Goal: Task Accomplishment & Management: Complete application form

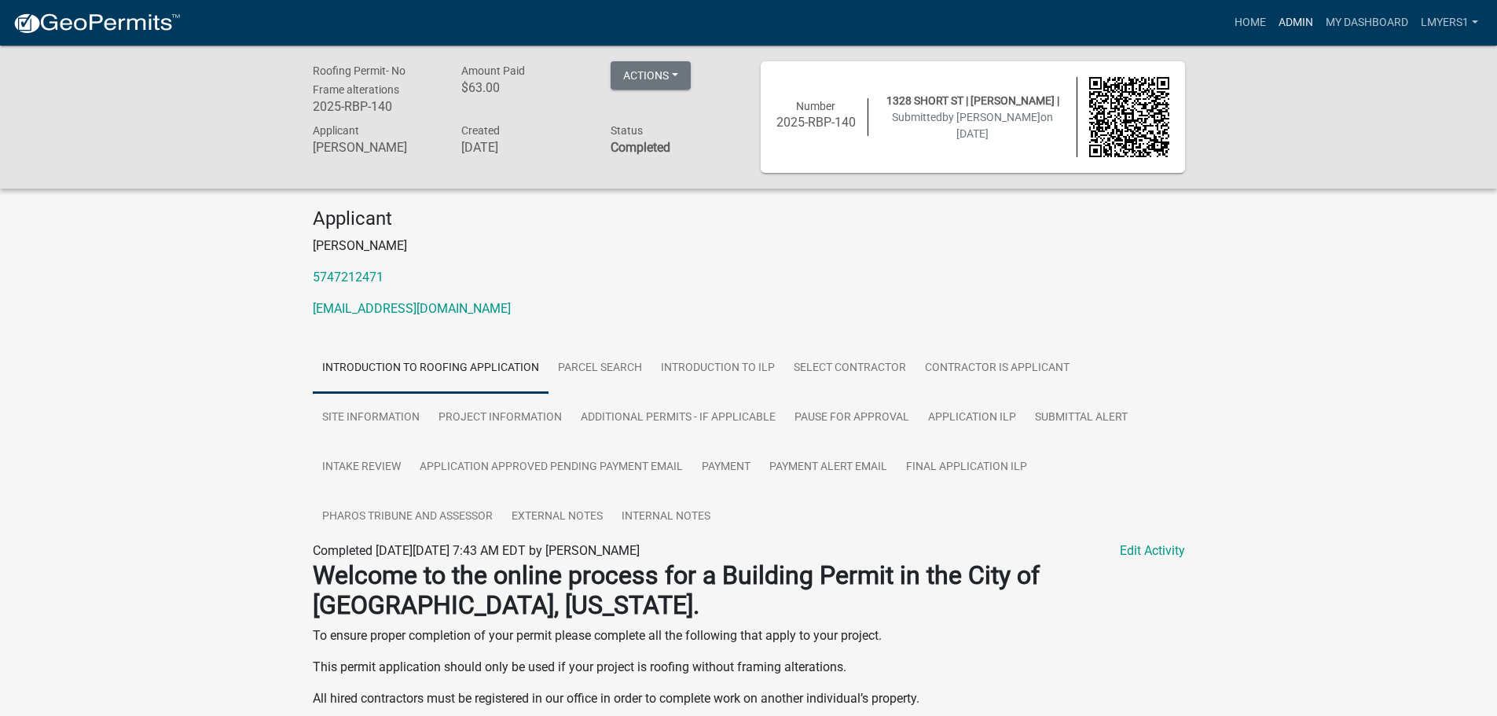
click at [1292, 17] on link "Admin" at bounding box center [1295, 23] width 47 height 30
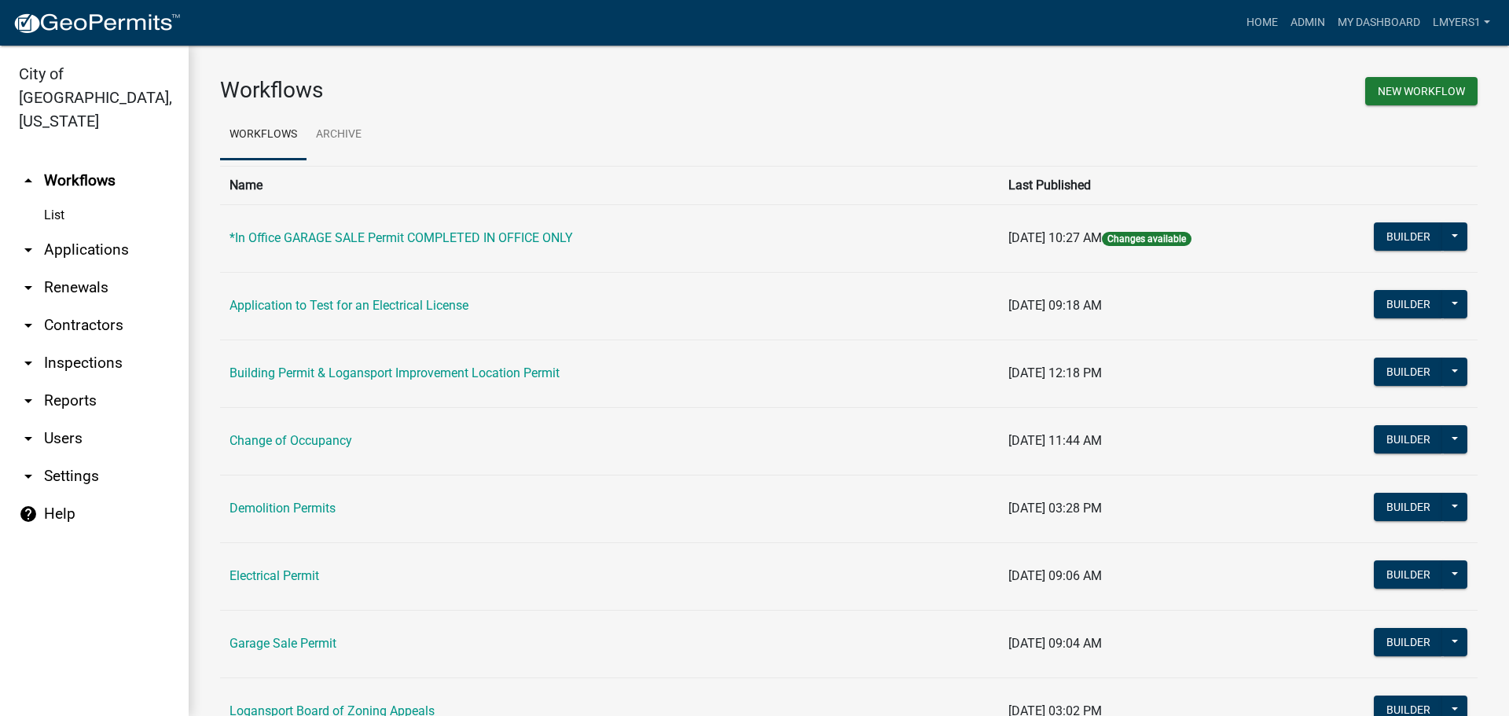
click at [107, 231] on link "arrow_drop_down Applications" at bounding box center [94, 250] width 189 height 38
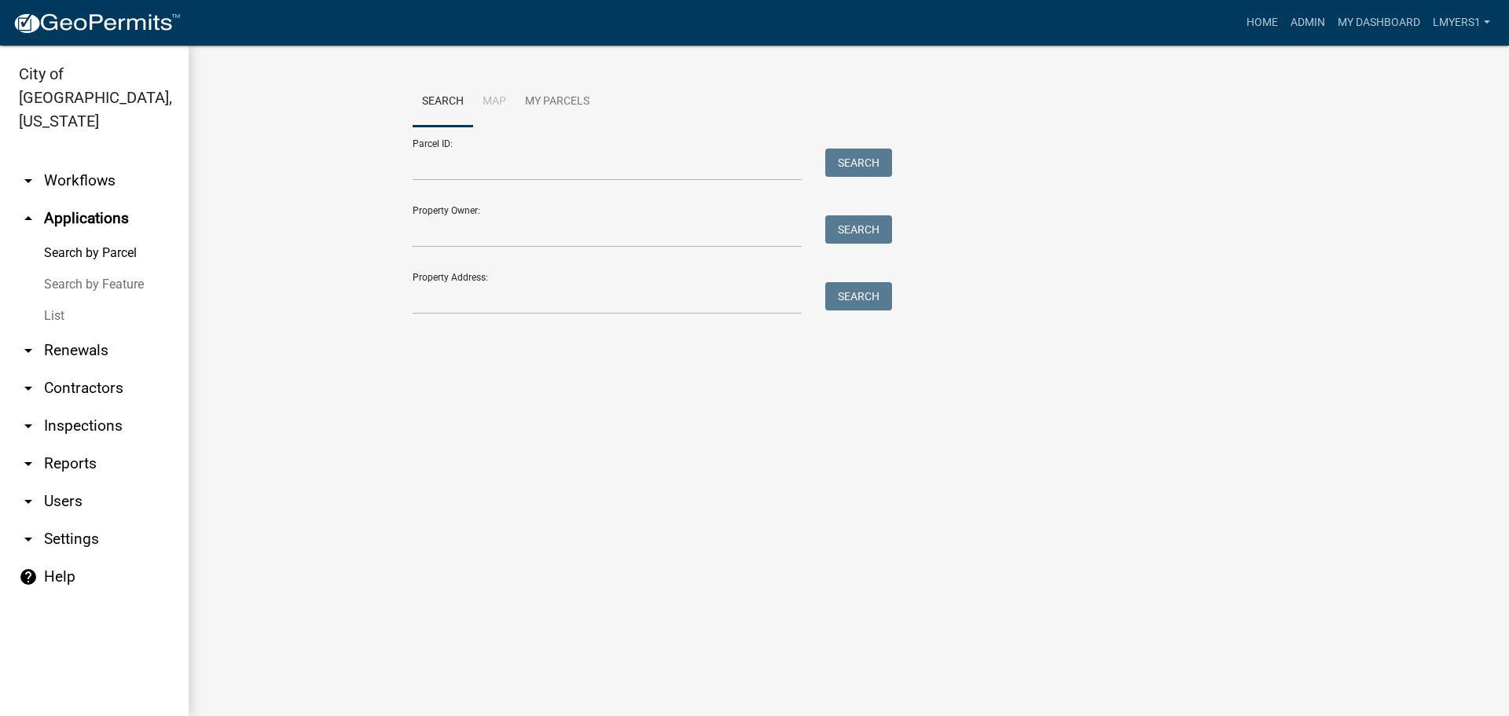
click at [57, 300] on link "List" at bounding box center [94, 315] width 189 height 31
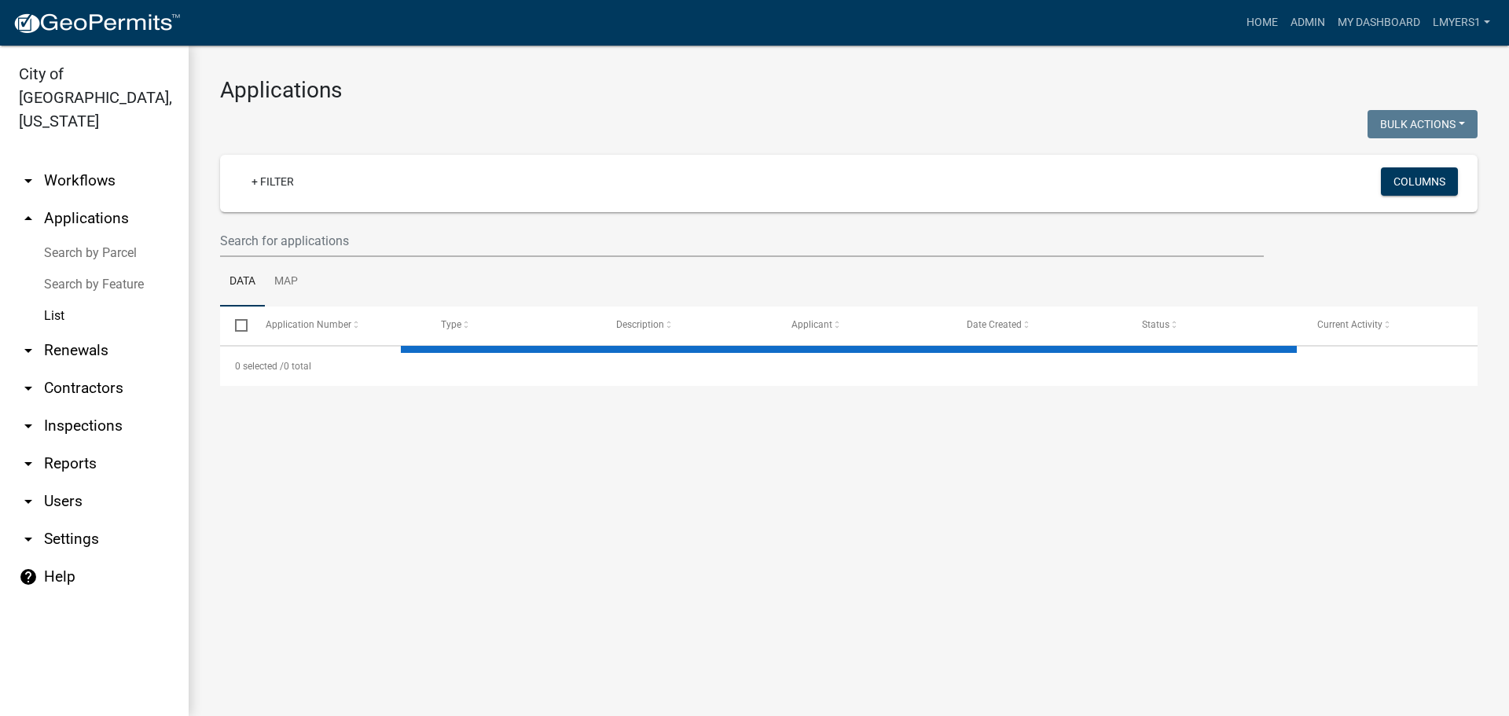
click at [326, 222] on wm-filter-builder "+ Filter Columns" at bounding box center [848, 206] width 1257 height 102
select select "3: 100"
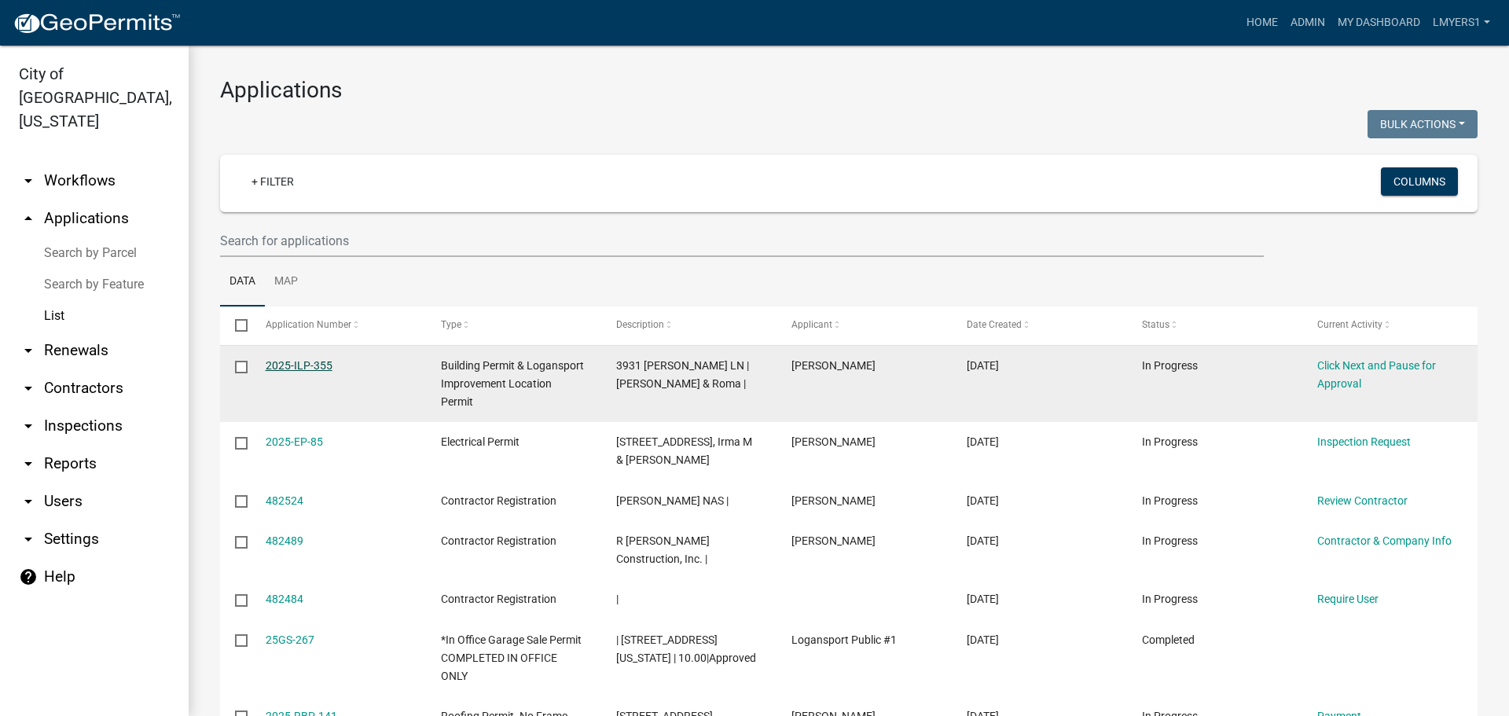
click at [280, 366] on link "2025-ILP-355" at bounding box center [299, 365] width 67 height 13
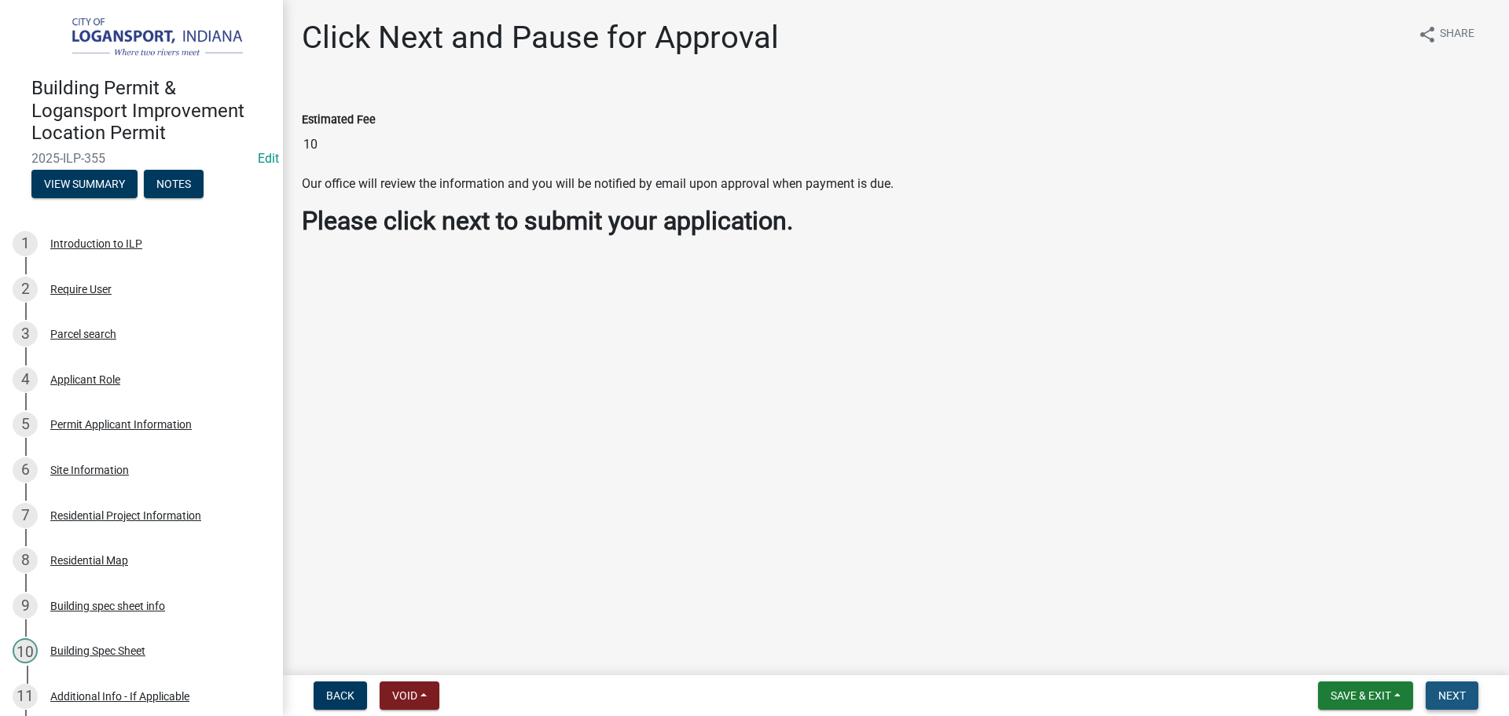
click at [1454, 697] on span "Next" at bounding box center [1451, 695] width 27 height 13
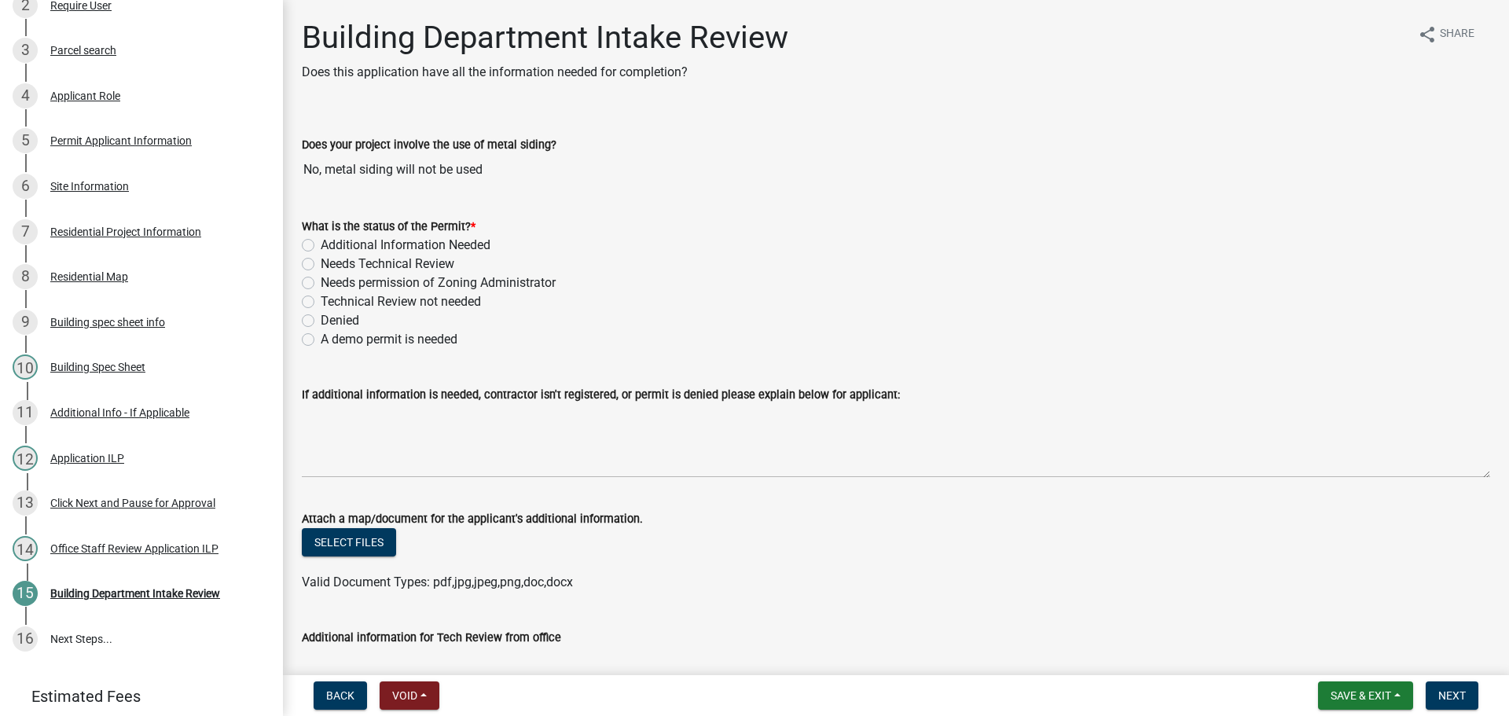
scroll to position [312, 0]
click at [321, 267] on label "Needs Technical Review" at bounding box center [388, 264] width 134 height 19
click at [321, 265] on input "Needs Technical Review" at bounding box center [326, 260] width 10 height 10
radio input "true"
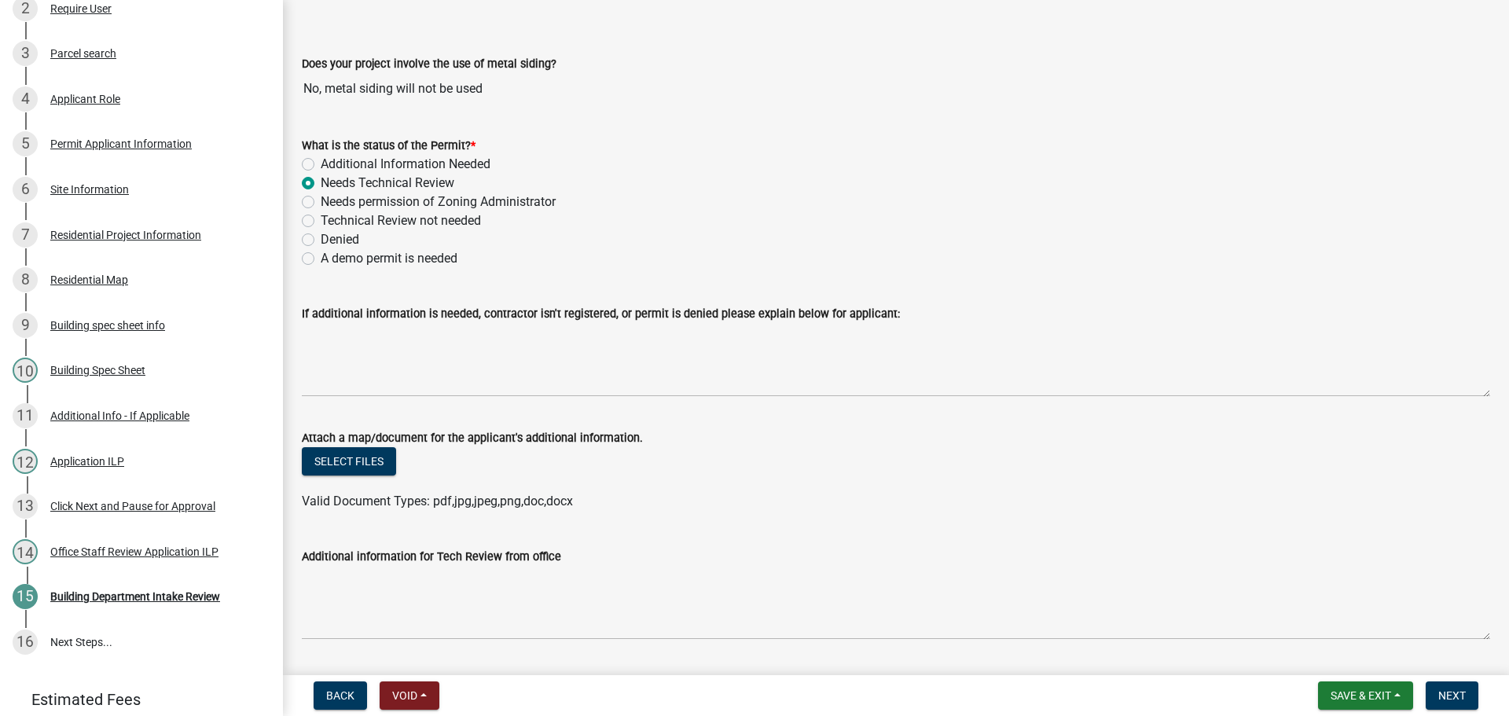
scroll to position [236, 0]
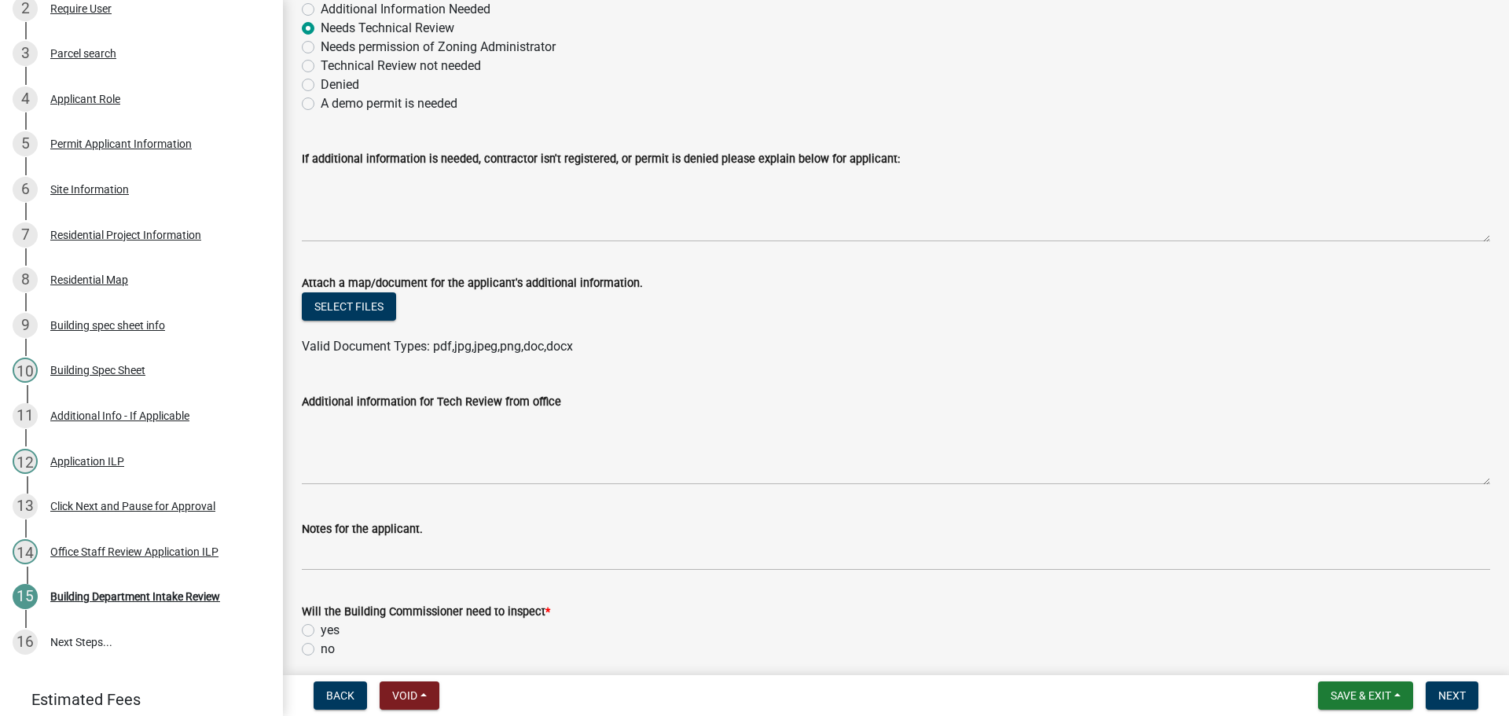
click at [318, 618] on div "Will the Building Commissioner need to inspect *" at bounding box center [896, 611] width 1188 height 19
click at [321, 627] on label "yes" at bounding box center [330, 630] width 19 height 19
click at [321, 627] on input "yes" at bounding box center [326, 626] width 10 height 10
radio input "true"
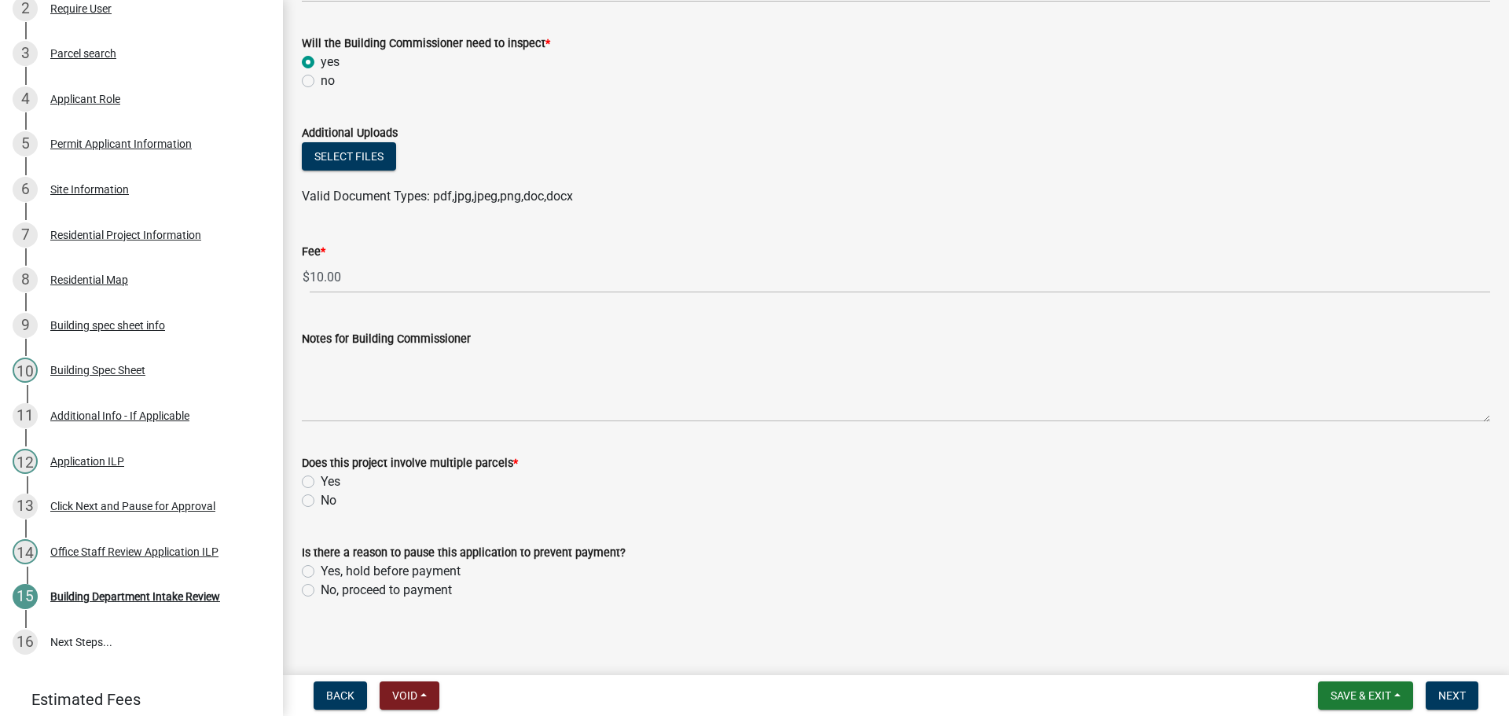
scroll to position [810, 0]
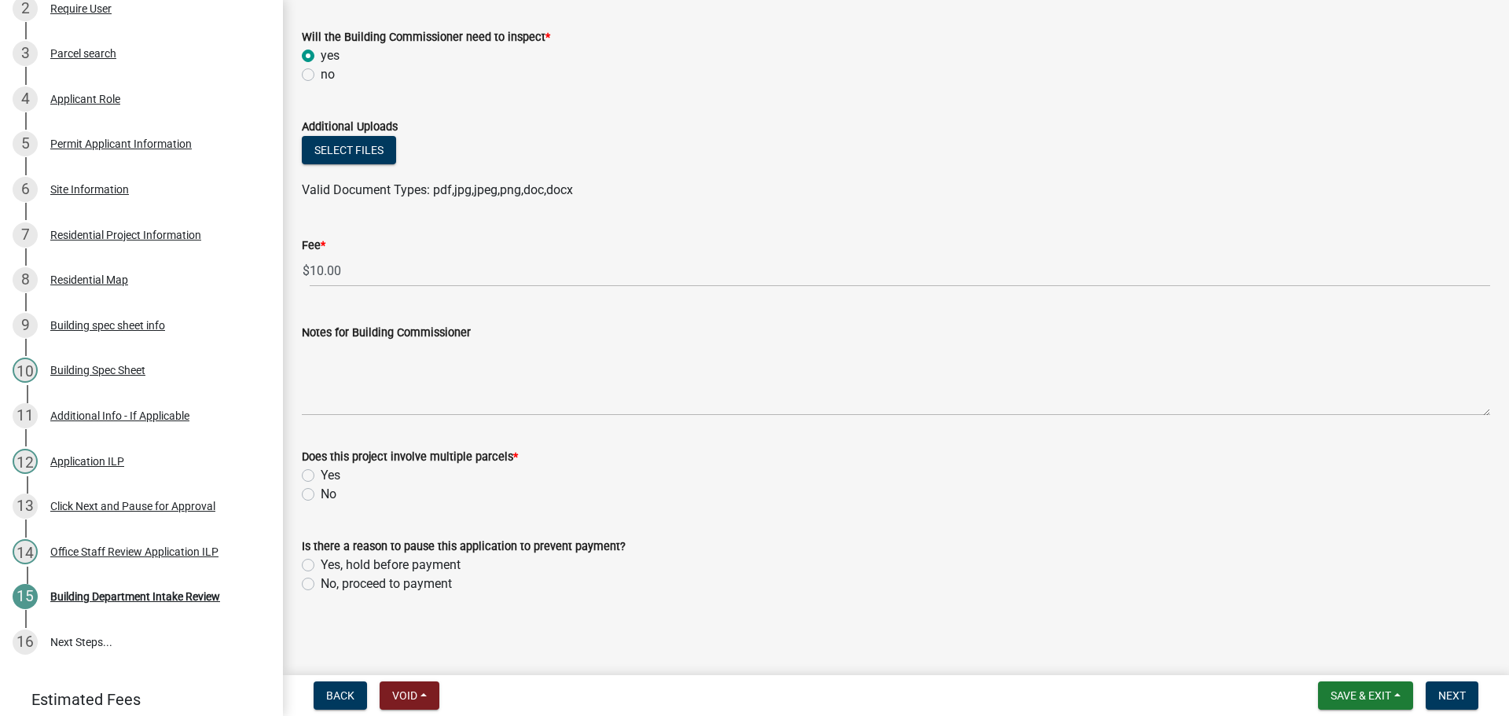
click at [299, 486] on div "Does this project involve multiple parcels * Yes No" at bounding box center [896, 465] width 1212 height 75
click at [321, 497] on label "No" at bounding box center [329, 494] width 16 height 19
click at [321, 495] on input "No" at bounding box center [326, 490] width 10 height 10
radio input "true"
drag, startPoint x: 312, startPoint y: 582, endPoint x: 383, endPoint y: 559, distance: 74.3
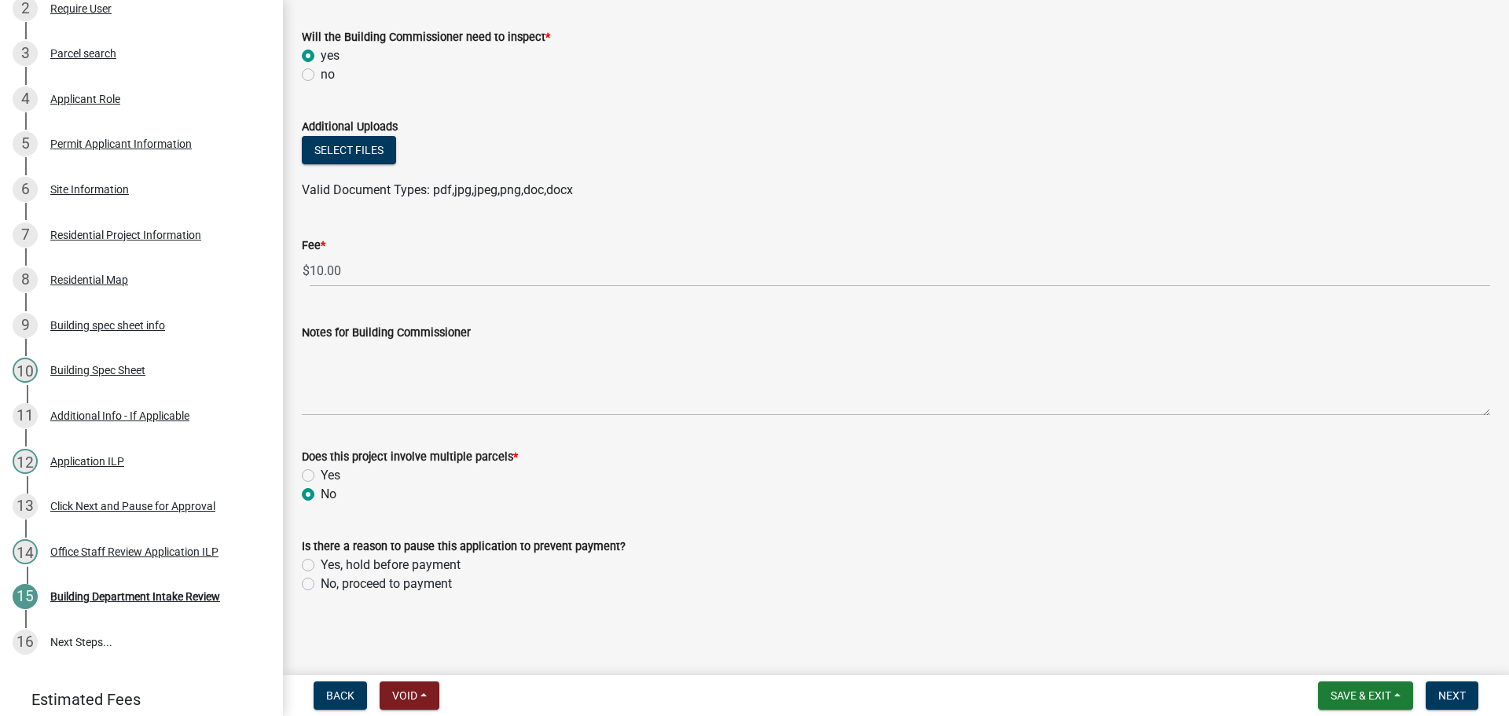
click at [319, 581] on div "No, proceed to payment" at bounding box center [896, 583] width 1188 height 19
click at [321, 562] on label "Yes, hold before payment" at bounding box center [391, 564] width 140 height 19
click at [321, 562] on input "Yes, hold before payment" at bounding box center [326, 560] width 10 height 10
radio input "true"
click at [321, 587] on label "No, proceed to payment" at bounding box center [386, 583] width 131 height 19
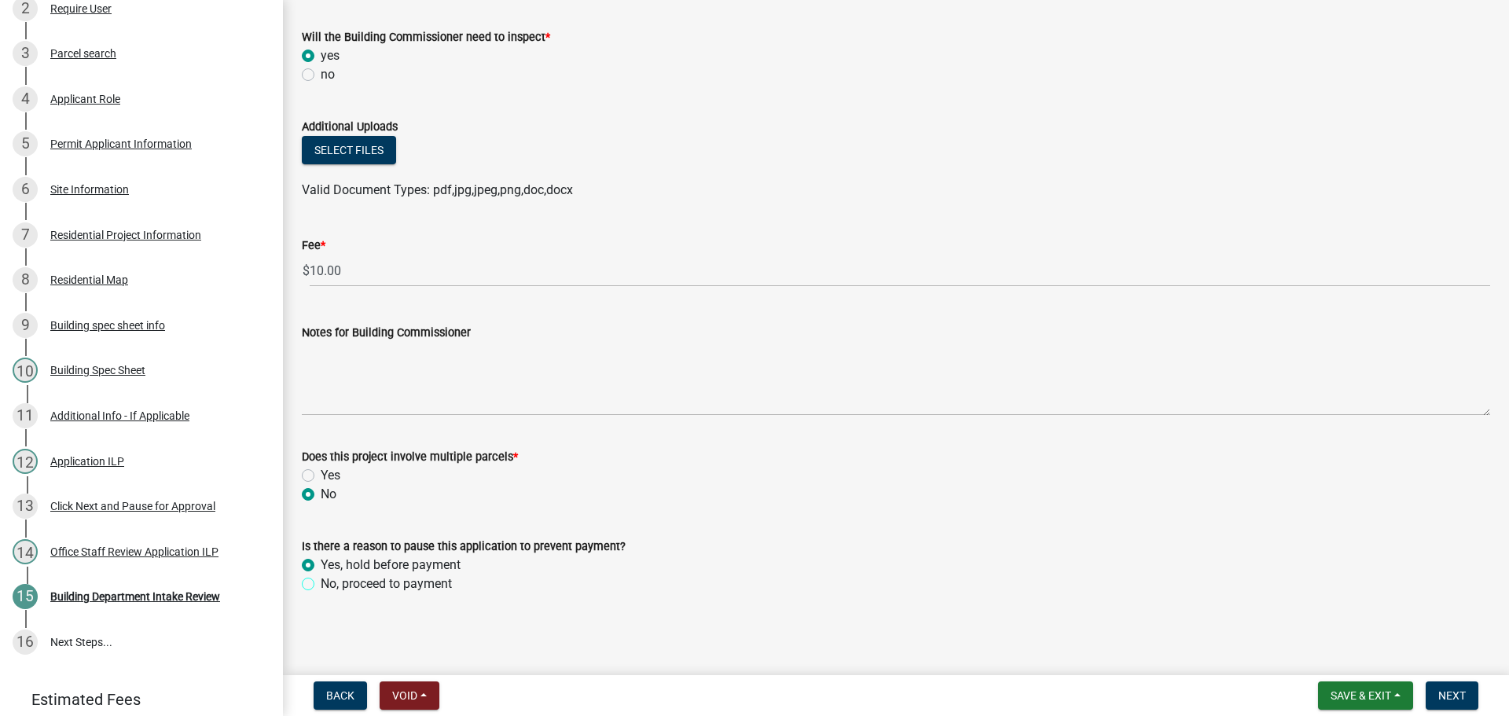
click at [321, 585] on input "No, proceed to payment" at bounding box center [326, 579] width 10 height 10
radio input "true"
click at [1453, 680] on nav "Back Void Withdraw Lock Expire Void Save & Exit Save Save & Exit Next" at bounding box center [896, 695] width 1226 height 41
click at [1461, 697] on span "Next" at bounding box center [1451, 695] width 27 height 13
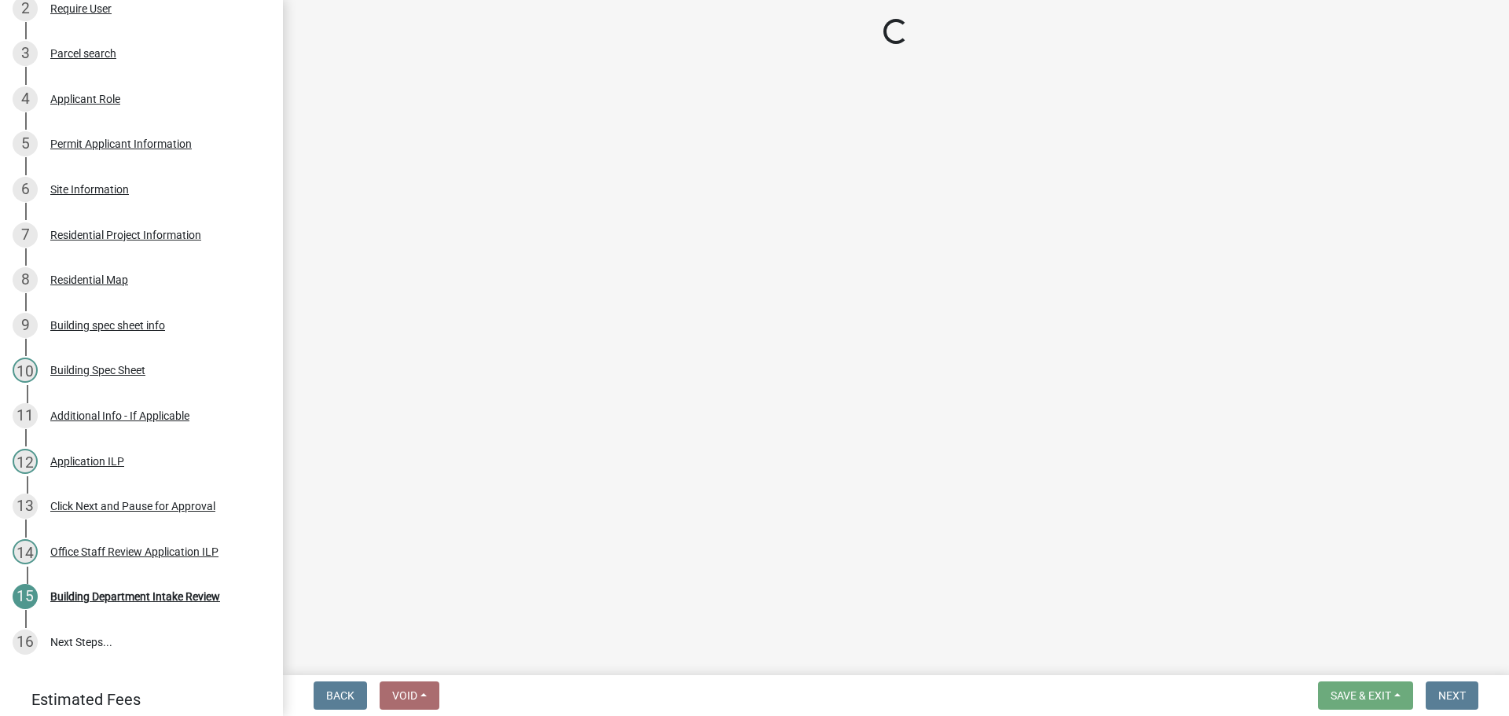
scroll to position [402, 0]
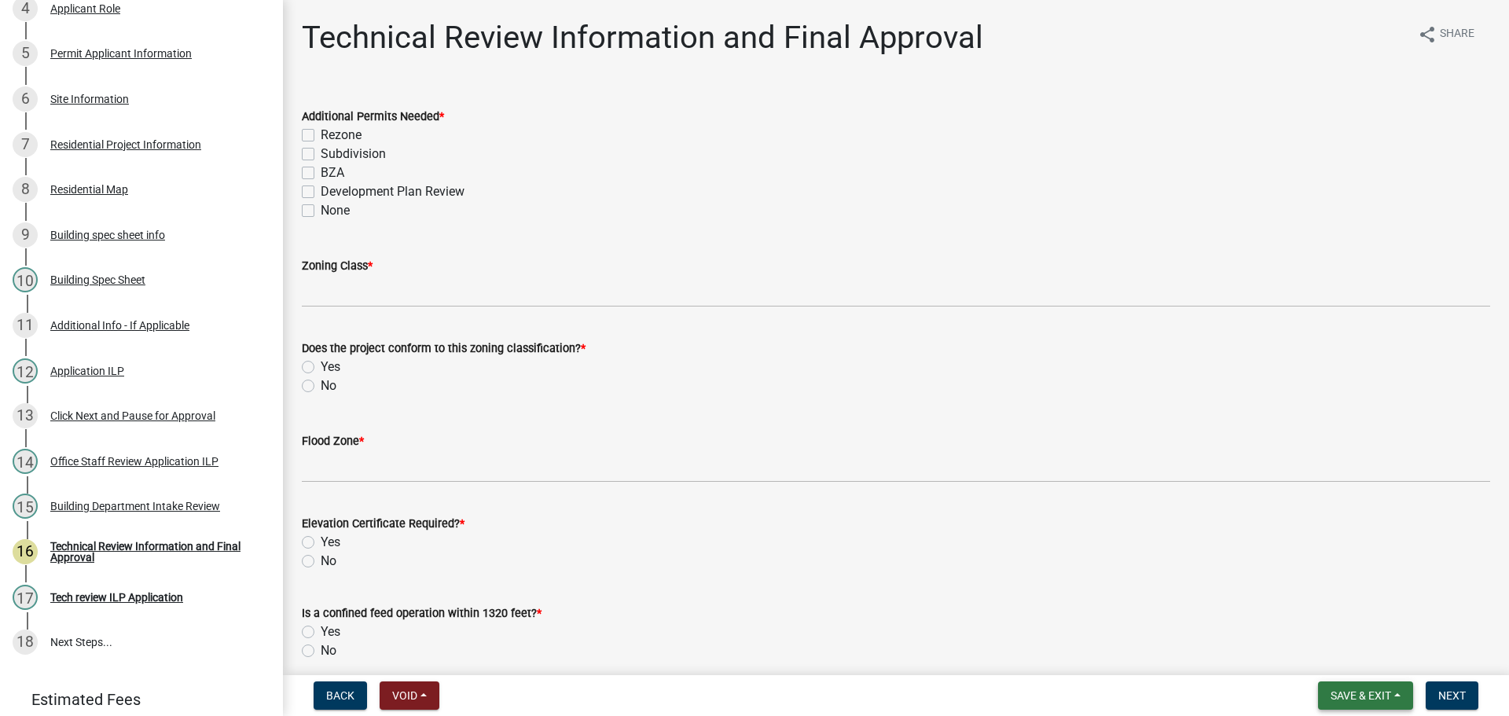
click at [1376, 694] on span "Save & Exit" at bounding box center [1360, 695] width 60 height 13
click at [1368, 662] on button "Save & Exit" at bounding box center [1350, 655] width 126 height 38
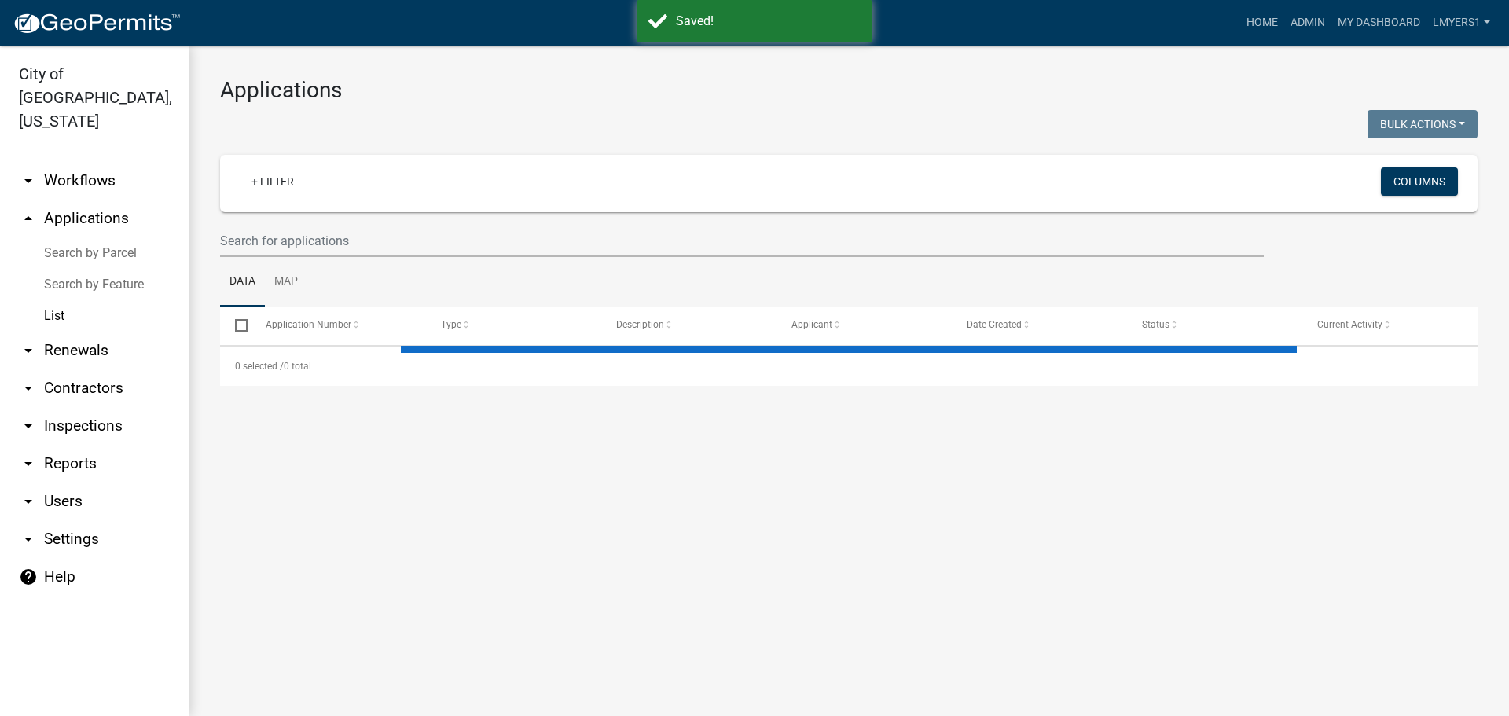
select select "3: 100"
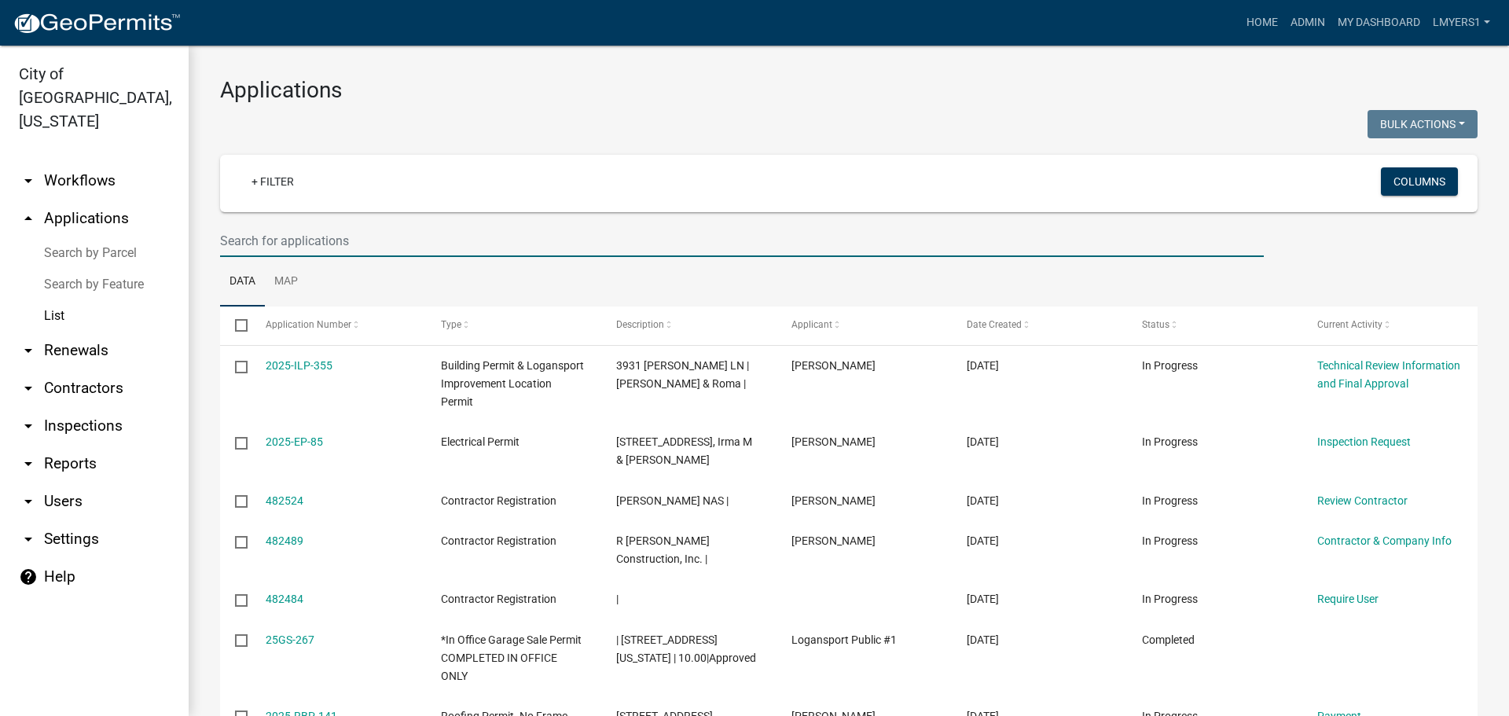
click at [343, 244] on input "text" at bounding box center [741, 241] width 1043 height 32
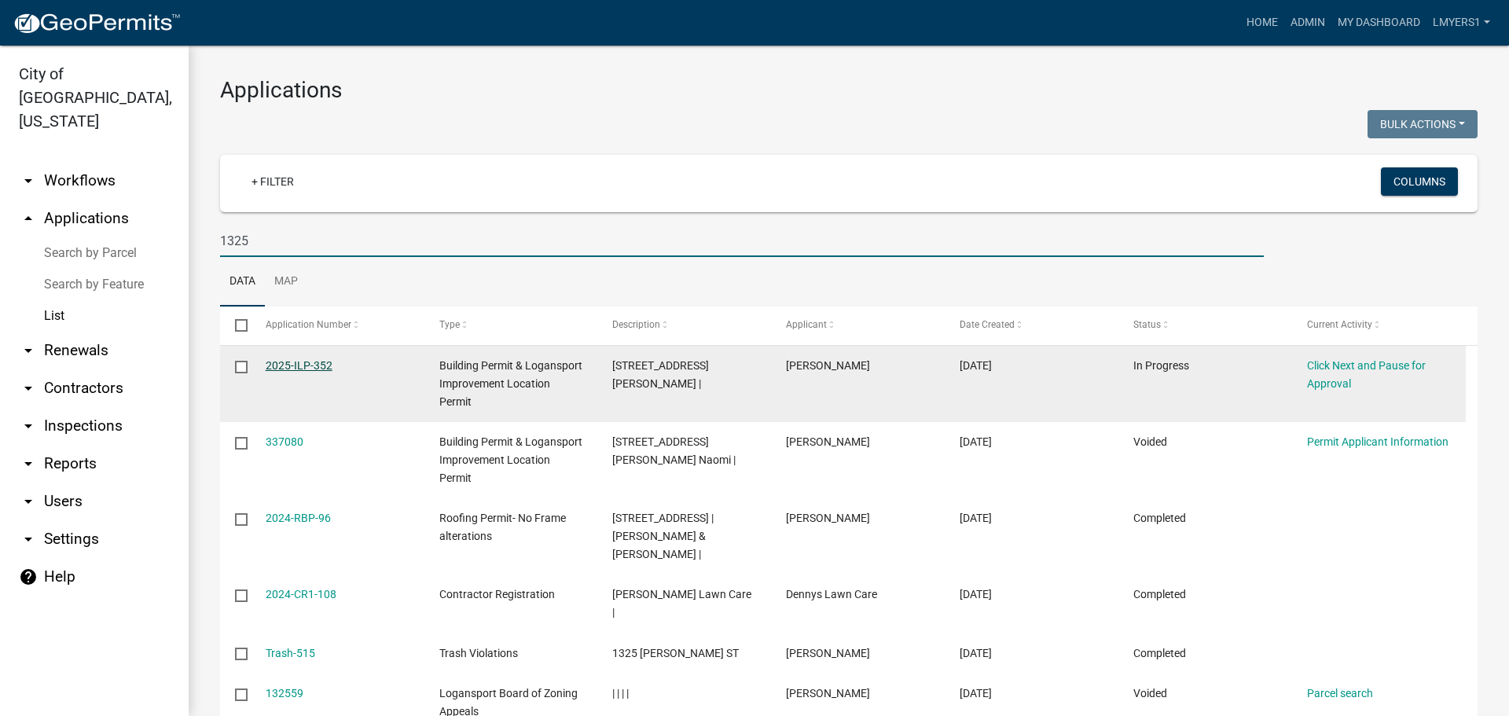
type input "1325"
click at [283, 365] on link "2025-ILP-352" at bounding box center [299, 365] width 67 height 13
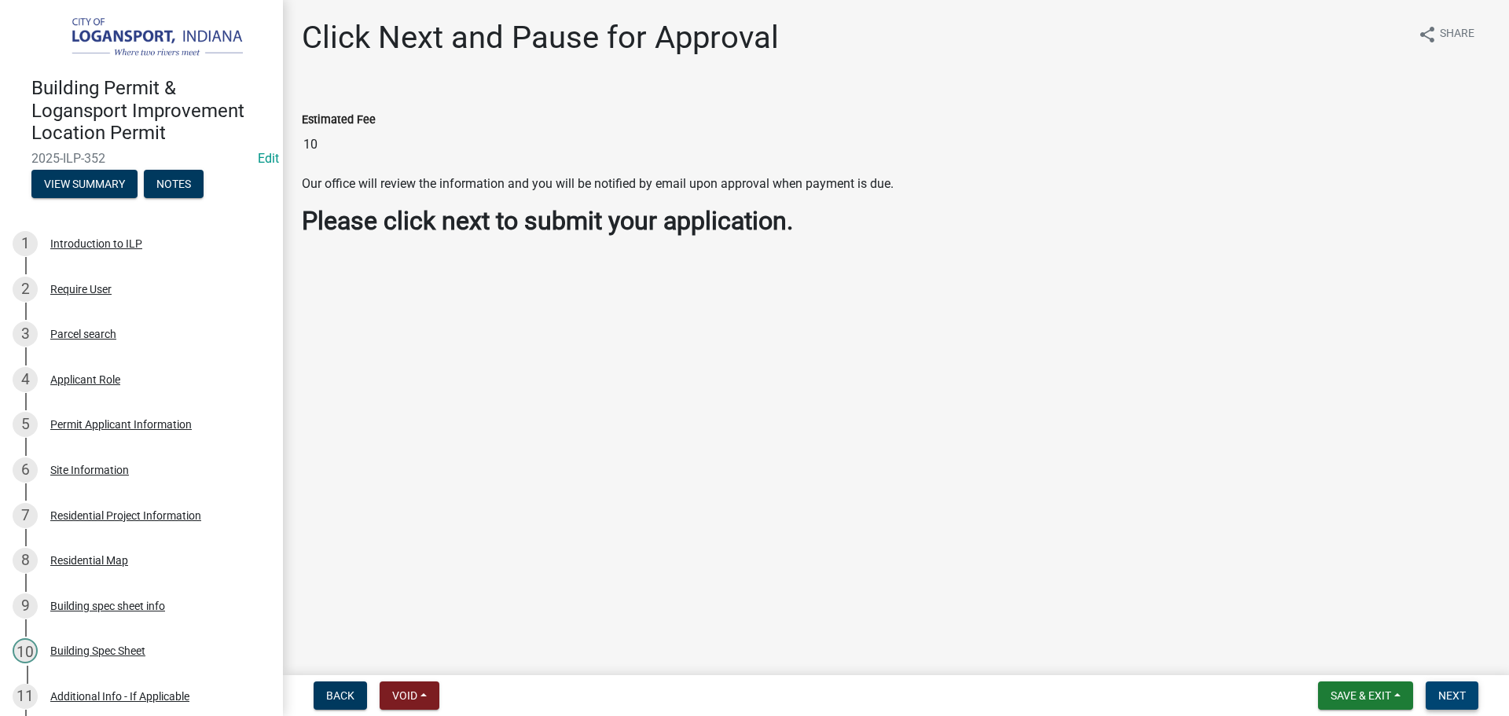
click at [1461, 696] on span "Next" at bounding box center [1451, 695] width 27 height 13
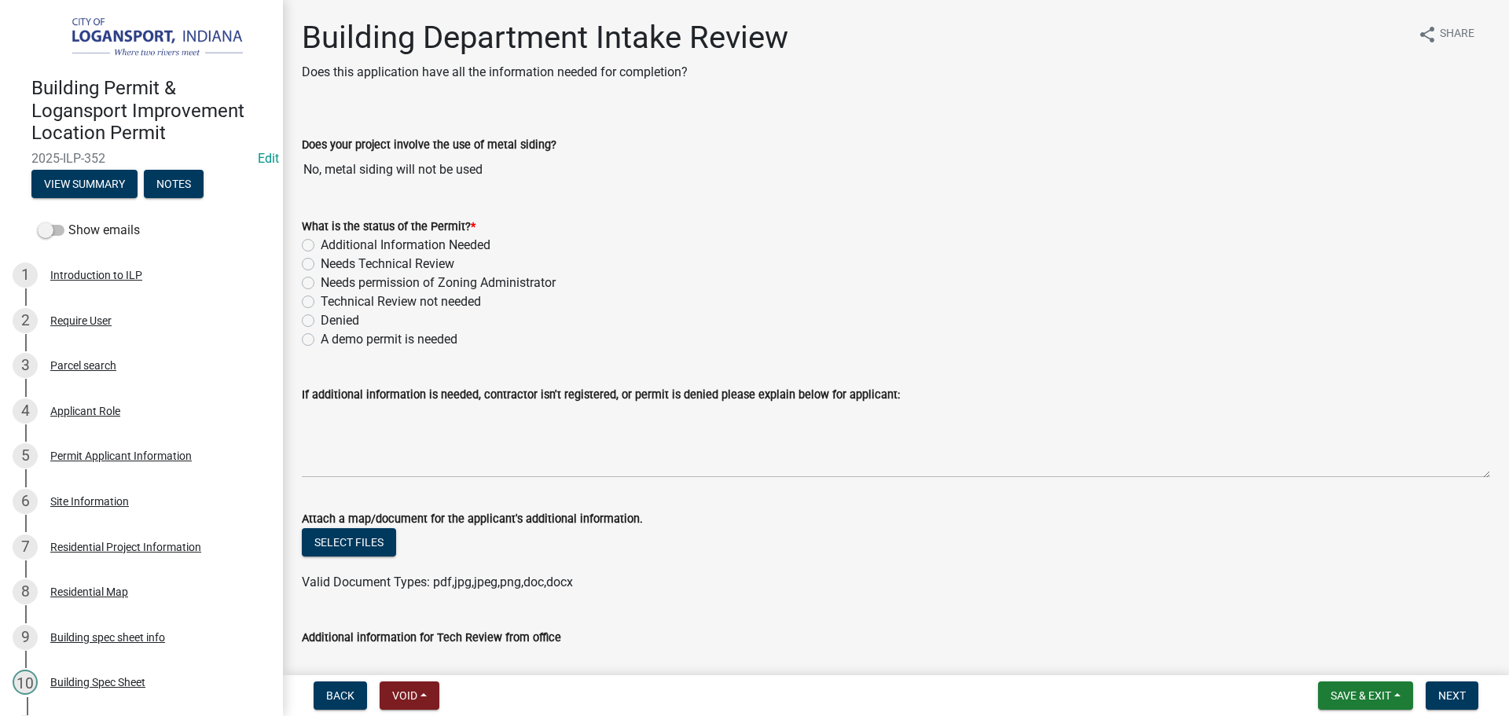
click at [321, 265] on label "Needs Technical Review" at bounding box center [388, 264] width 134 height 19
click at [321, 265] on input "Needs Technical Review" at bounding box center [326, 260] width 10 height 10
radio input "true"
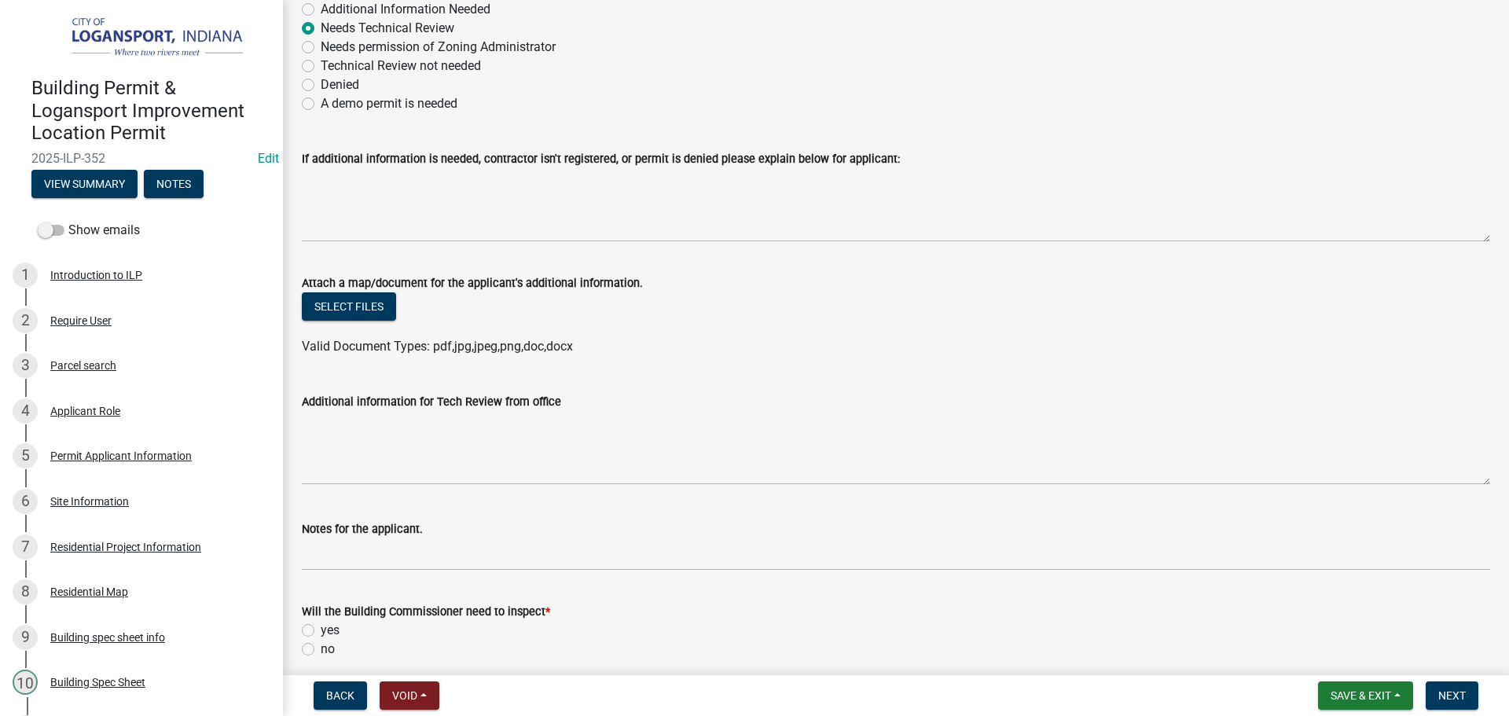
scroll to position [314, 0]
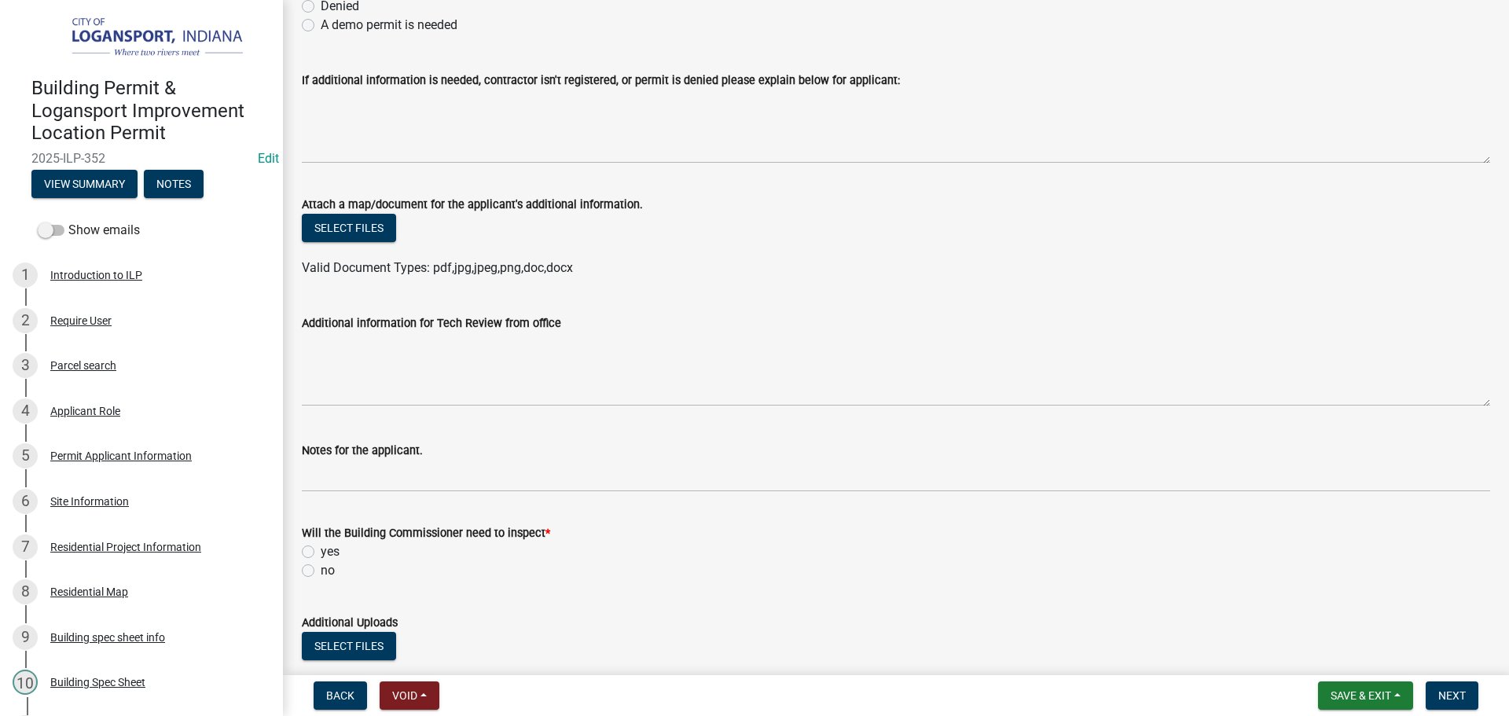
click at [306, 558] on div "yes" at bounding box center [896, 551] width 1188 height 19
click at [321, 552] on label "yes" at bounding box center [330, 551] width 19 height 19
click at [321, 552] on input "yes" at bounding box center [326, 547] width 10 height 10
radio input "true"
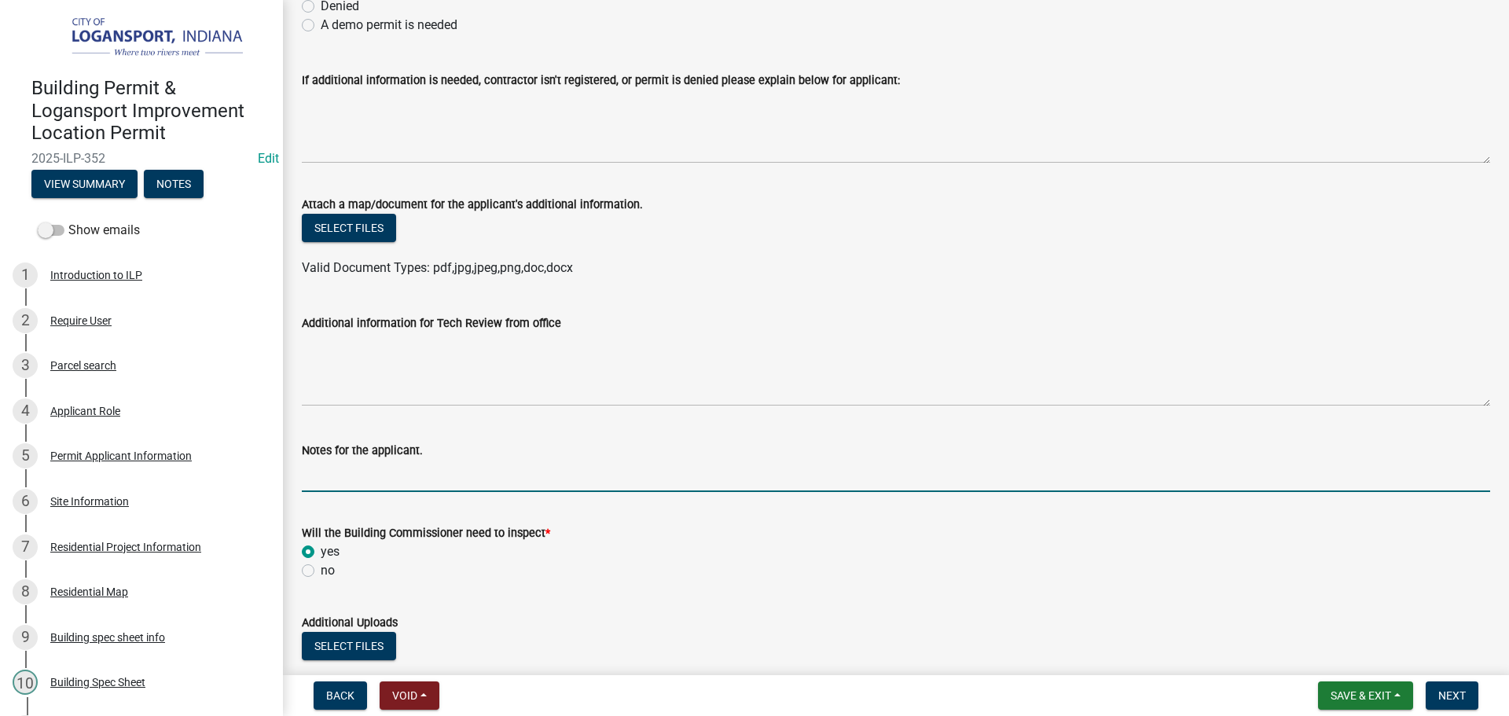
click at [333, 478] on input "Notes for the applicant." at bounding box center [896, 476] width 1188 height 32
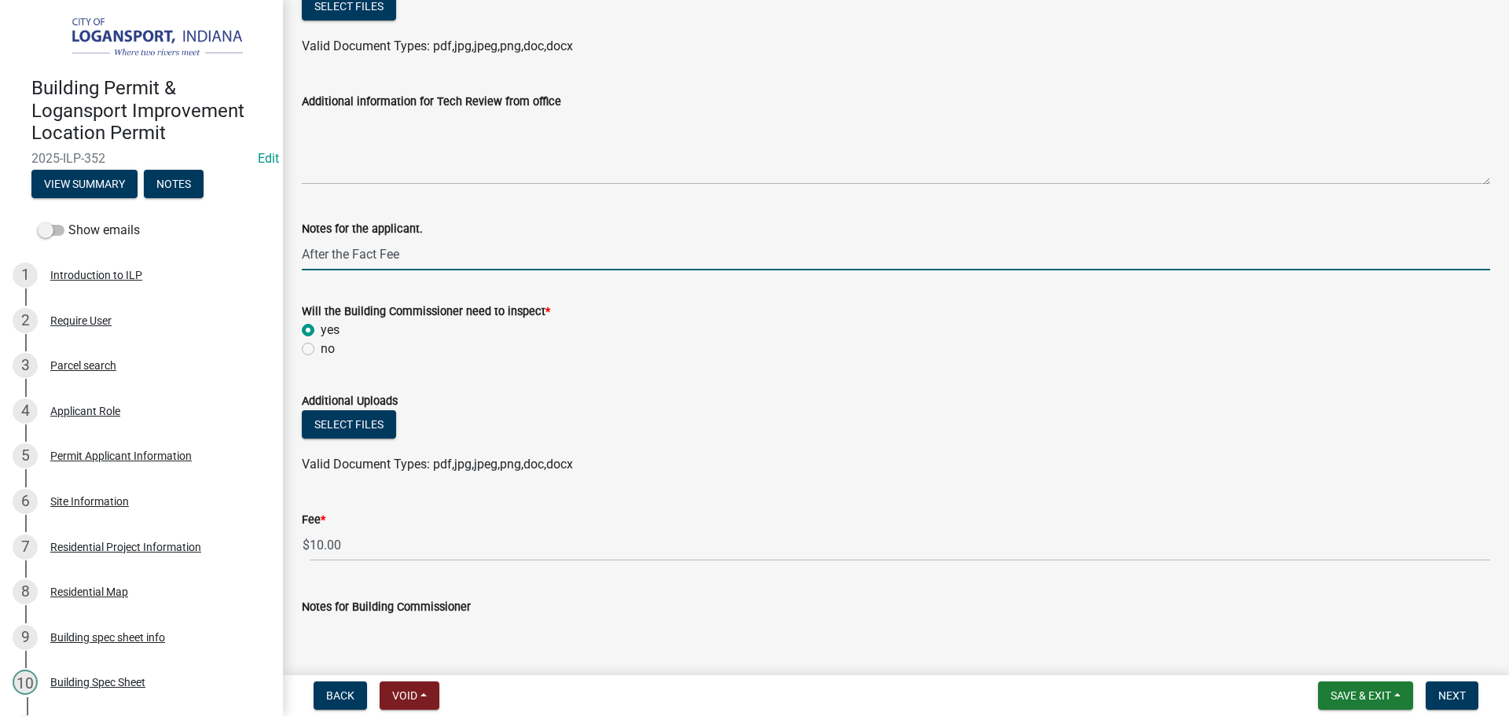
scroll to position [550, 0]
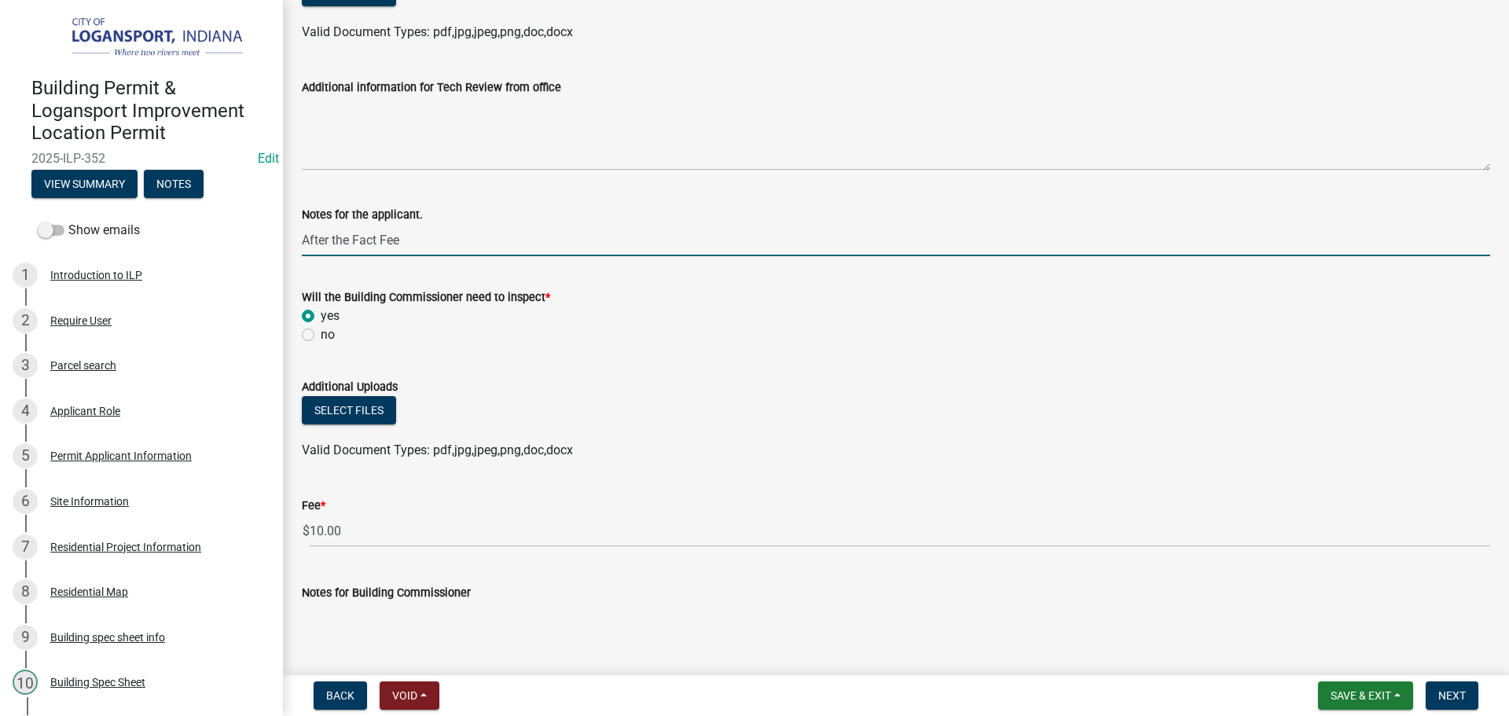
type input "After the Fact Fee"
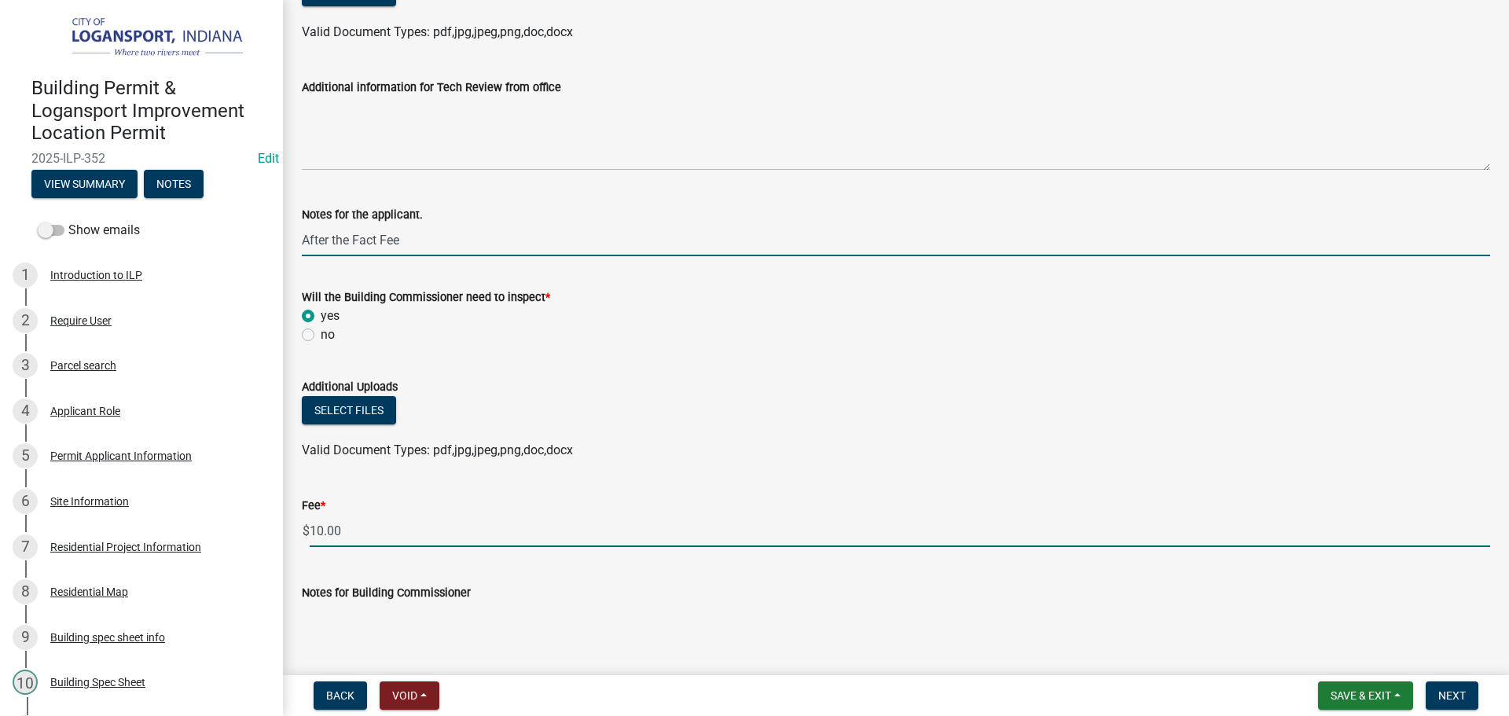
click at [318, 539] on input "10.00" at bounding box center [900, 531] width 1180 height 32
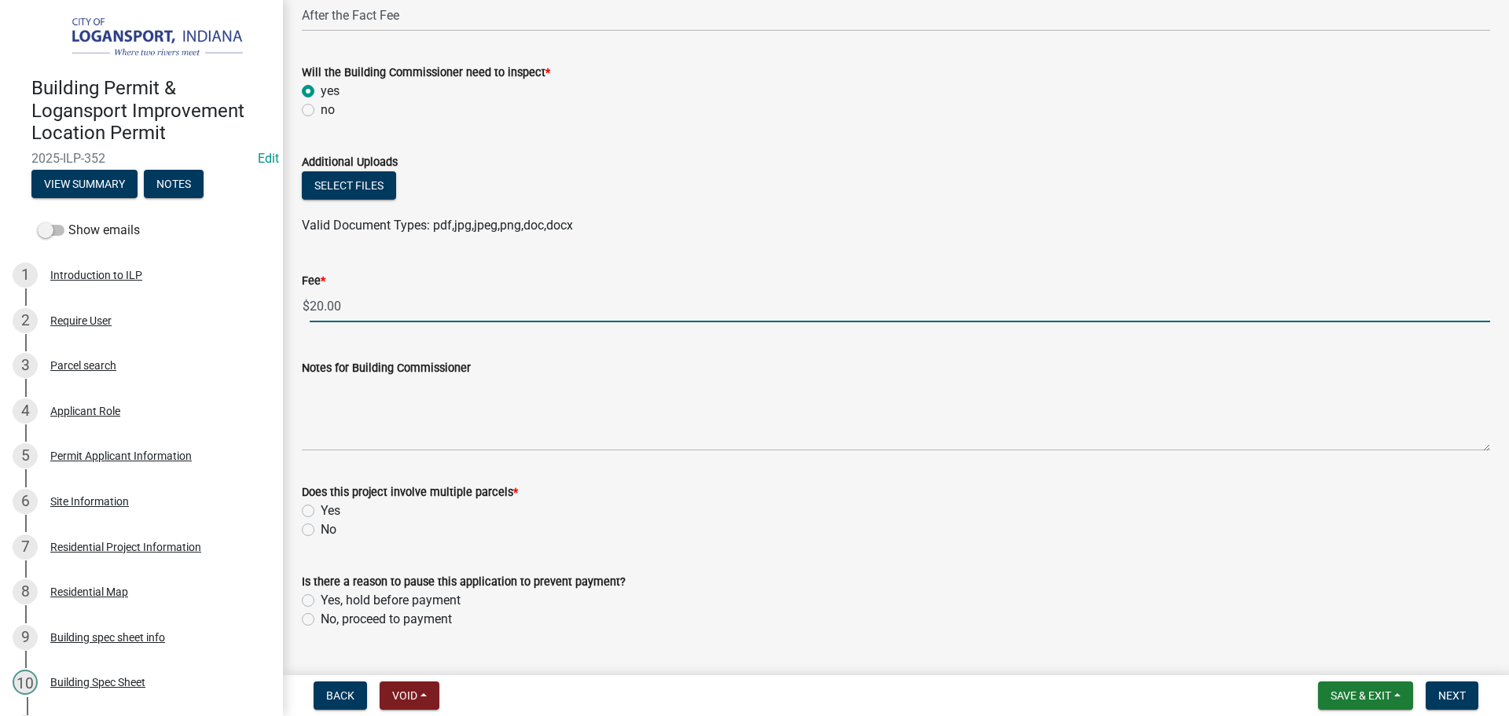
scroll to position [786, 0]
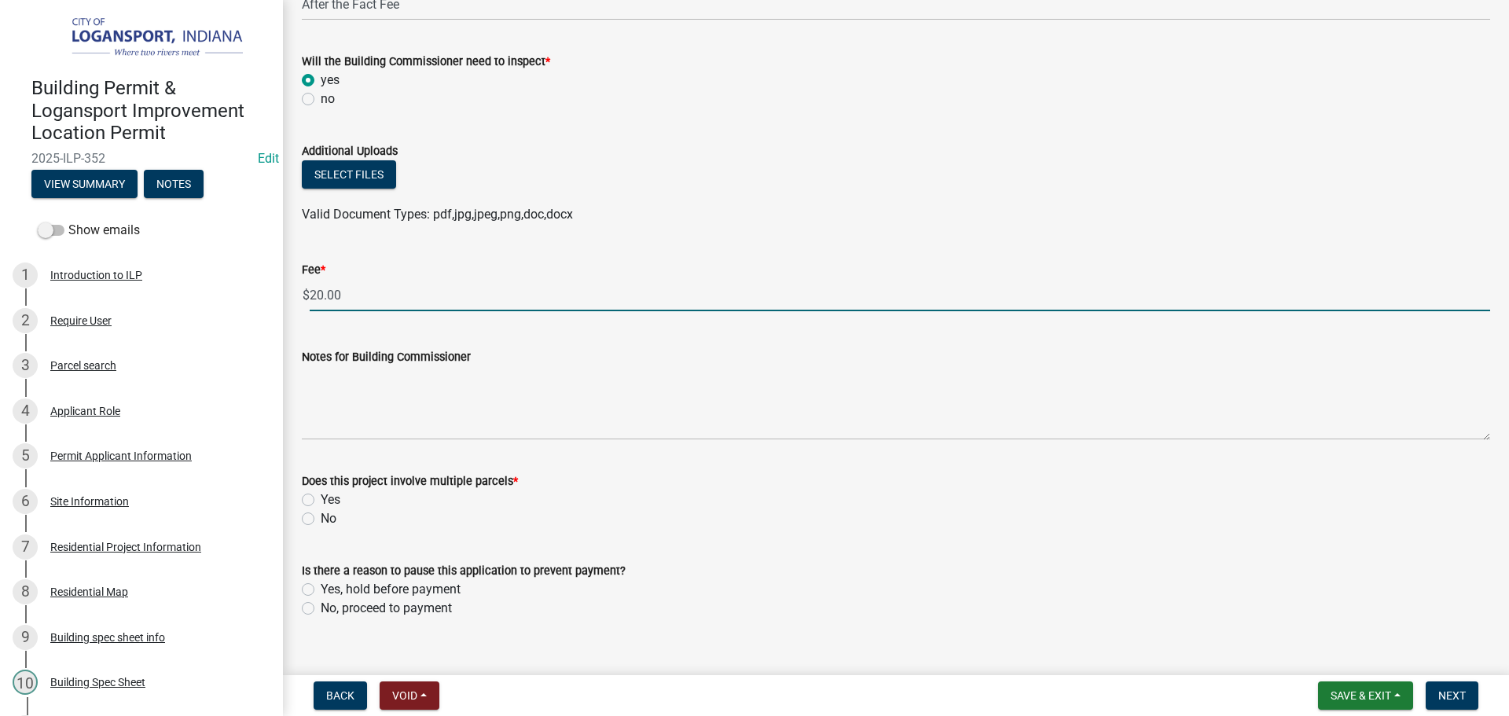
type input "20.00"
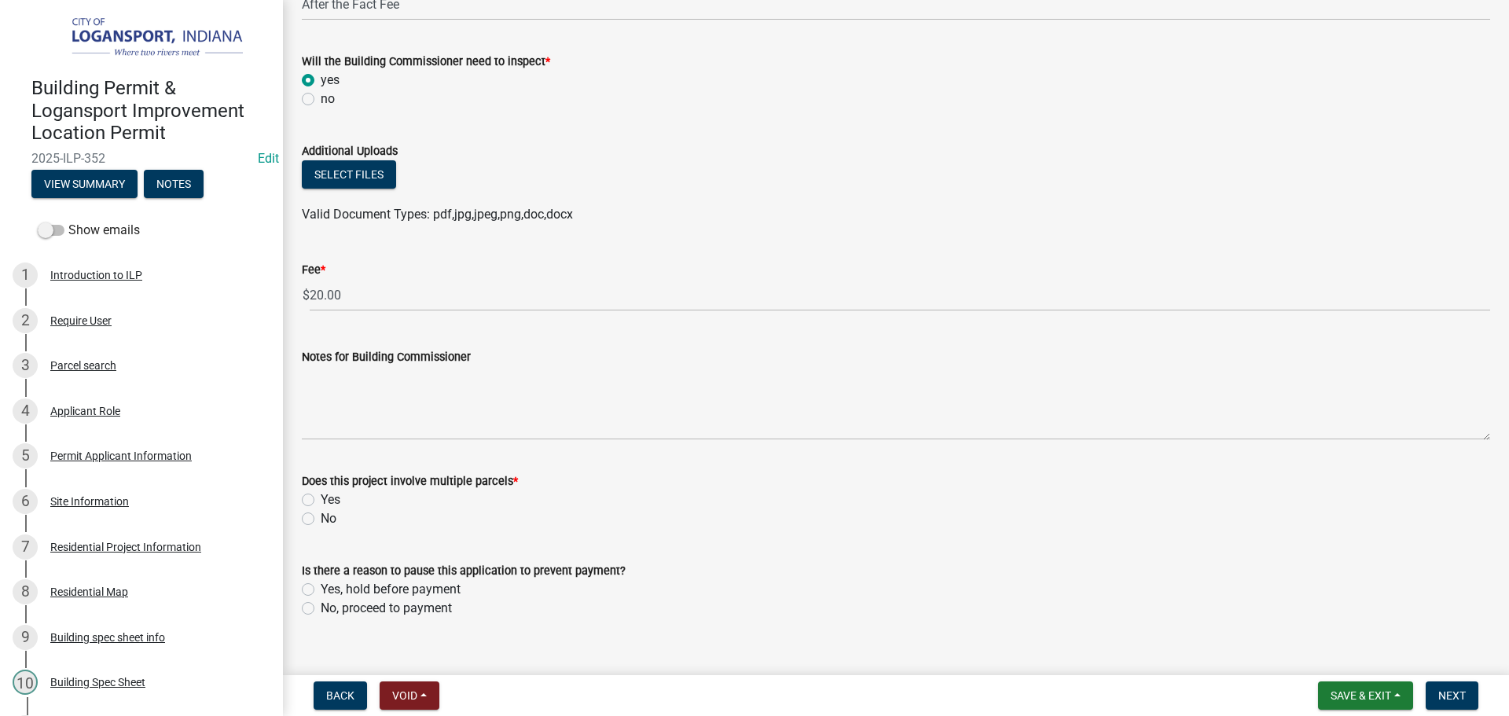
click at [321, 513] on label "No" at bounding box center [329, 518] width 16 height 19
click at [321, 513] on input "No" at bounding box center [326, 514] width 10 height 10
radio input "true"
click at [321, 605] on label "No, proceed to payment" at bounding box center [386, 608] width 131 height 19
click at [321, 605] on input "No, proceed to payment" at bounding box center [326, 604] width 10 height 10
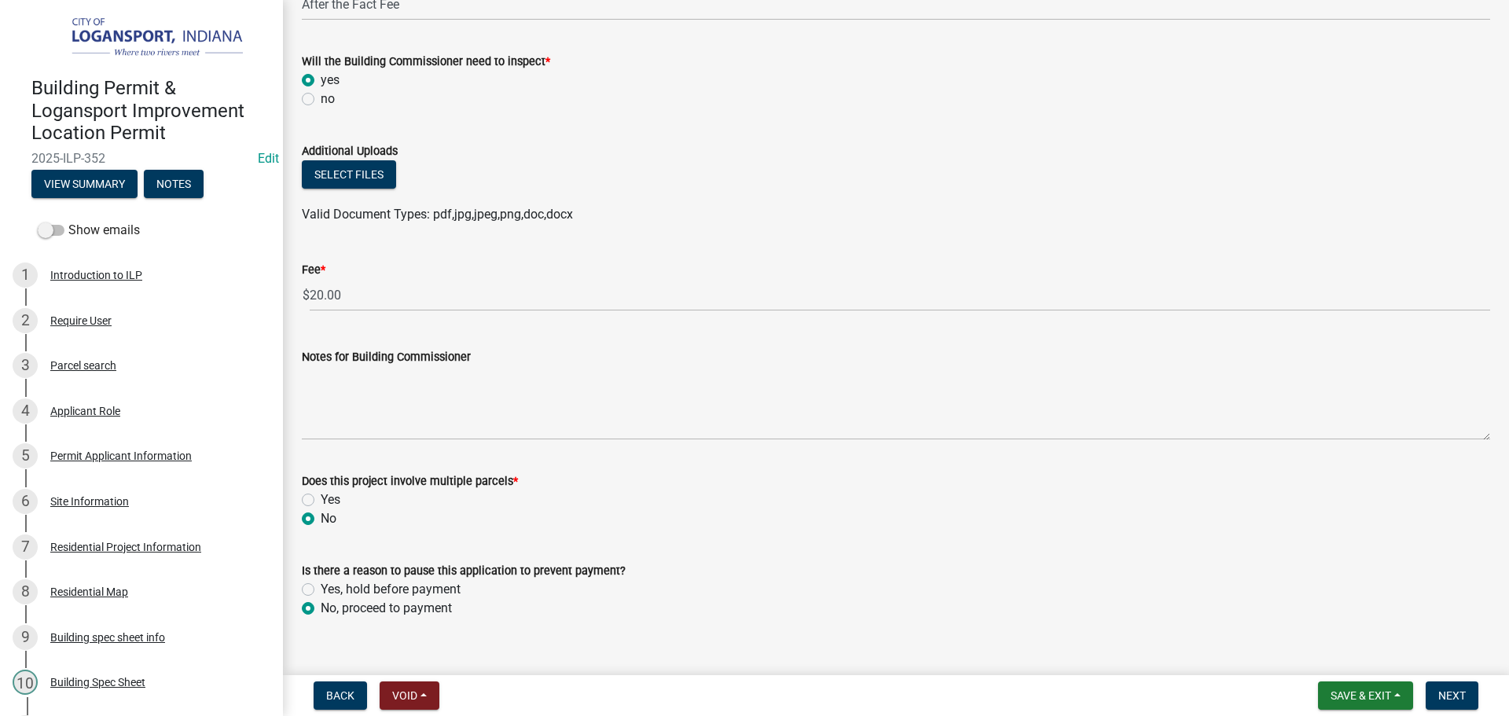
radio input "true"
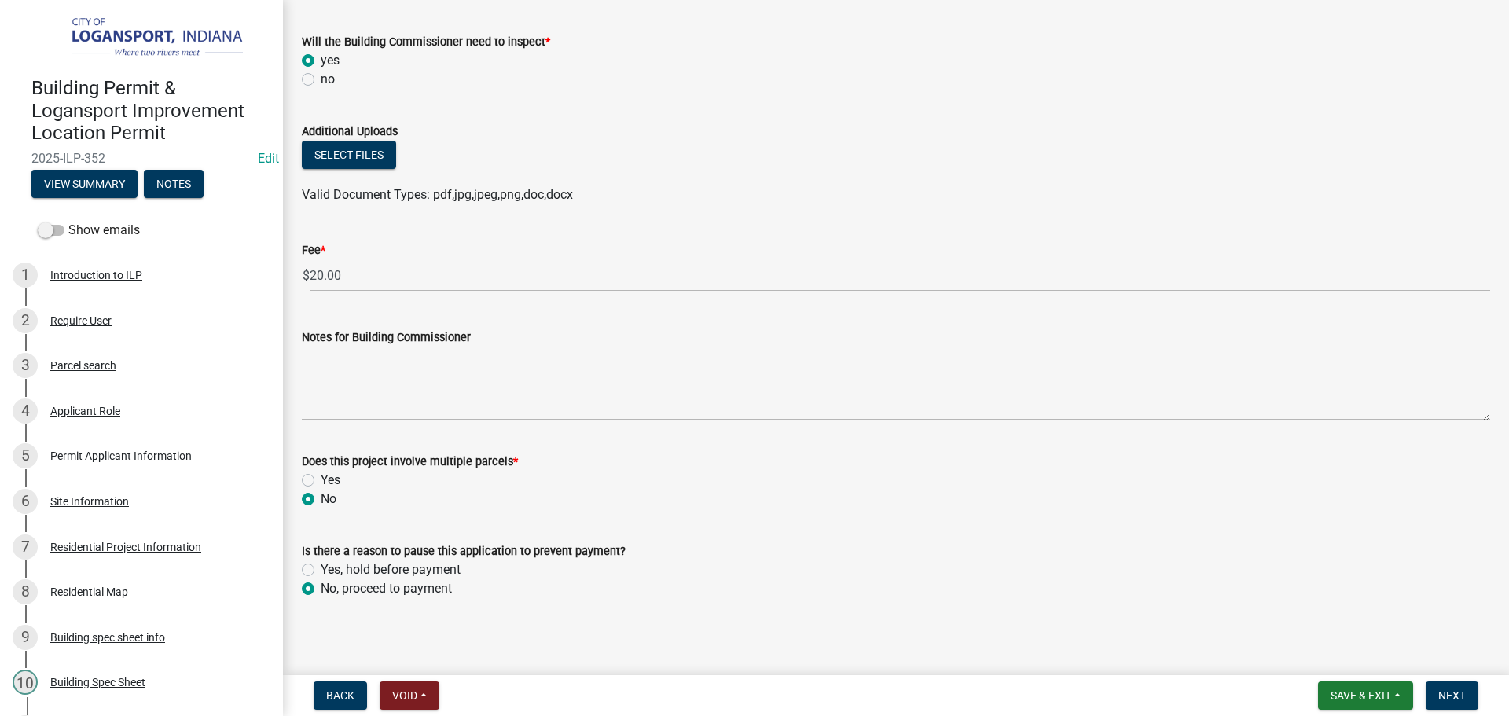
scroll to position [810, 0]
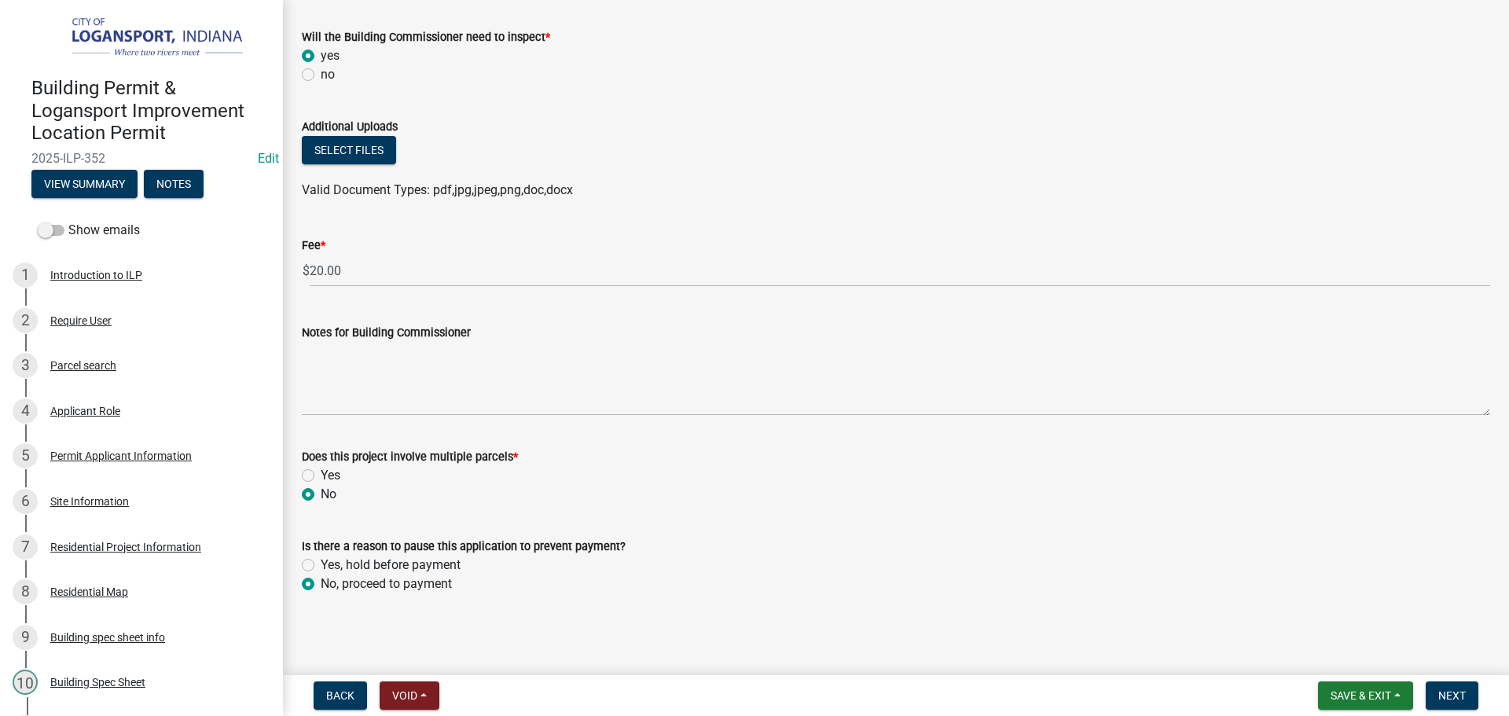
click at [321, 560] on label "Yes, hold before payment" at bounding box center [391, 564] width 140 height 19
click at [321, 560] on input "Yes, hold before payment" at bounding box center [326, 560] width 10 height 10
radio input "true"
click at [1443, 687] on button "Next" at bounding box center [1451, 695] width 53 height 28
